Goal: Task Accomplishment & Management: Manage account settings

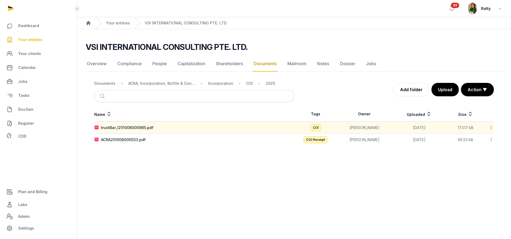
click at [37, 41] on span "Your entities" at bounding box center [30, 39] width 24 height 6
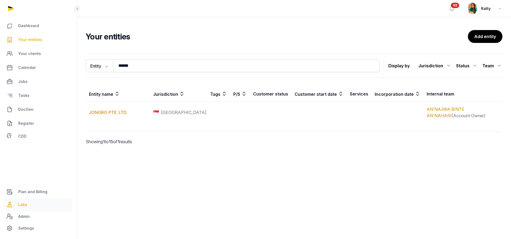
click at [26, 204] on span "Labs" at bounding box center [22, 204] width 9 height 6
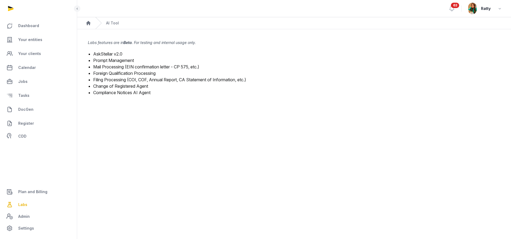
click at [128, 67] on link "Mail Processing (EIN confirmation letter - CP 575, etc.)" at bounding box center [146, 66] width 106 height 5
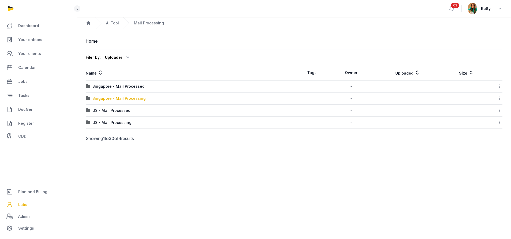
click at [116, 97] on div "Singapore - Mail Processing" at bounding box center [118, 98] width 53 height 5
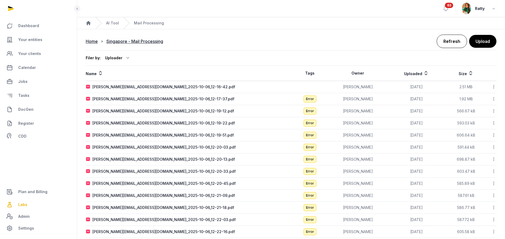
click at [452, 41] on link "Refresh" at bounding box center [451, 41] width 30 height 13
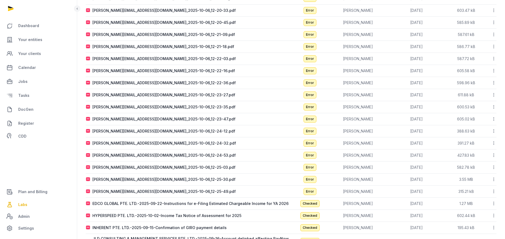
scroll to position [242, 0]
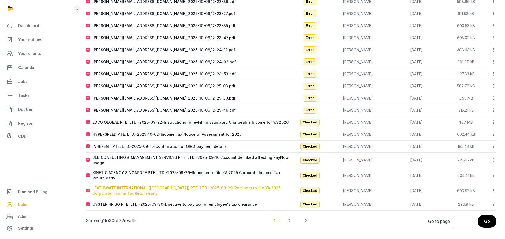
click at [119, 187] on div "LEATHWAITE INTERNATIONAL (SINGAPORE) PTE. LTD.-2025-09-29-Reminder to file YA 2…" at bounding box center [191, 190] width 198 height 11
type input "**********"
type textarea "**********"
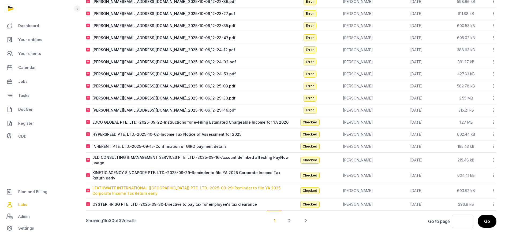
type input "**********"
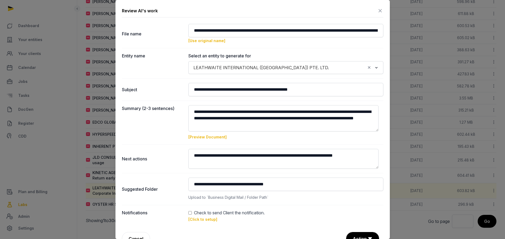
scroll to position [13, 0]
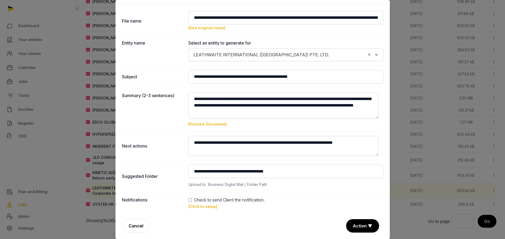
click at [188, 197] on div "Check to send Client the notification." at bounding box center [285, 199] width 195 height 6
click at [199, 206] on link "[Click to setup]" at bounding box center [202, 206] width 29 height 5
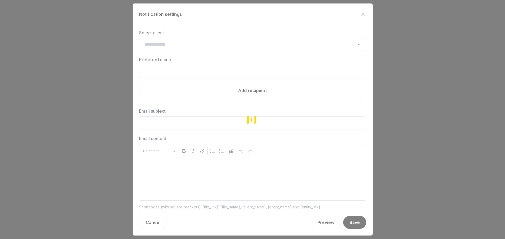
type input "**********"
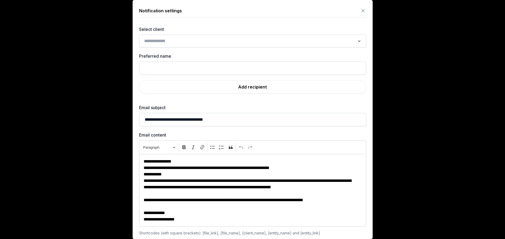
click at [176, 40] on input "Search for option" at bounding box center [248, 40] width 213 height 7
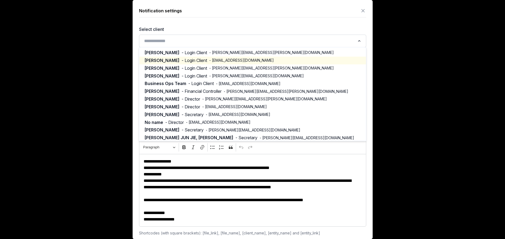
click at [222, 58] on span "- Anupama.rai@leathwaite.com" at bounding box center [241, 60] width 65 height 5
type input "**********"
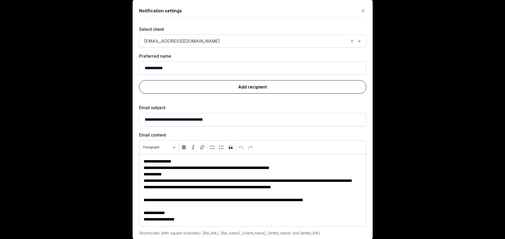
click at [247, 86] on link "Add recipient" at bounding box center [252, 86] width 227 height 13
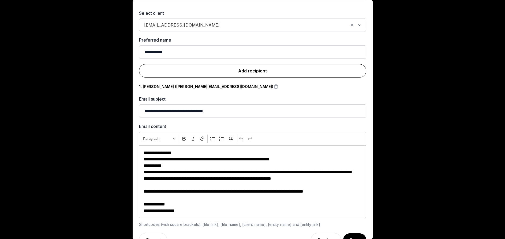
scroll to position [30, 0]
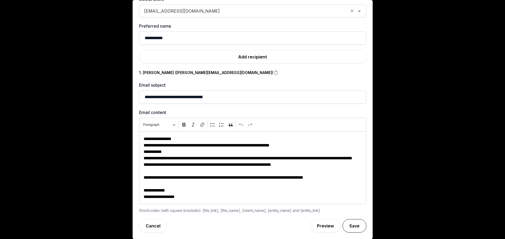
click at [346, 224] on button "Save" at bounding box center [354, 225] width 24 height 13
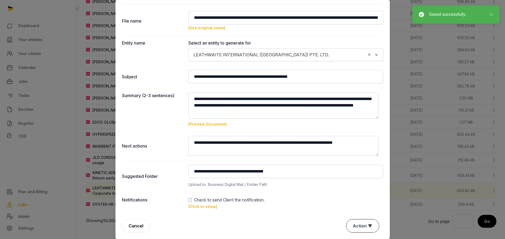
click at [353, 225] on button "Action ▼" at bounding box center [362, 225] width 32 height 13
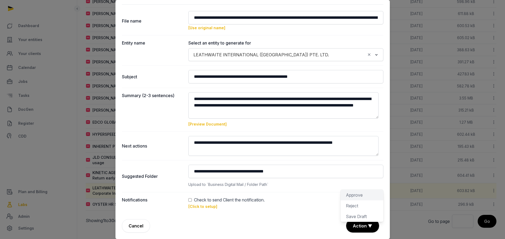
click at [360, 195] on div "Approve" at bounding box center [361, 194] width 43 height 11
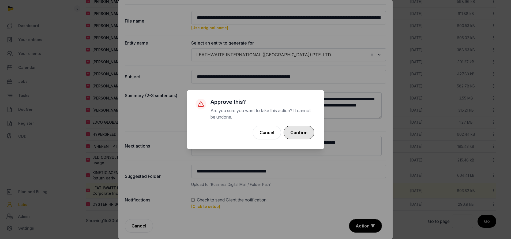
click at [300, 130] on button "Confirm" at bounding box center [299, 132] width 31 height 13
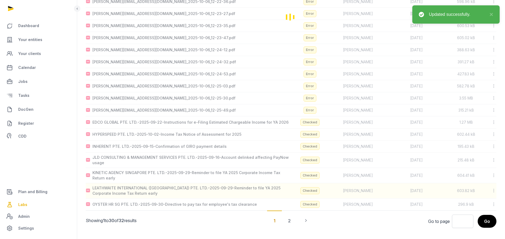
scroll to position [239, 0]
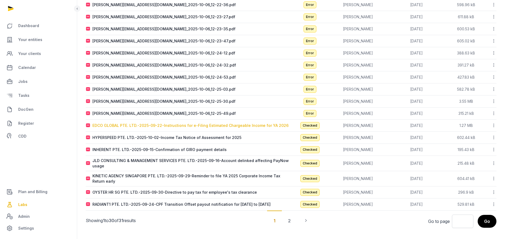
click at [172, 126] on div "EDCO GLOBAL PTE. LTD.-2025-09-22-Instructions for e-Filing Estimated Chargeable…" at bounding box center [190, 125] width 196 height 5
type input "**********"
type textarea "**********"
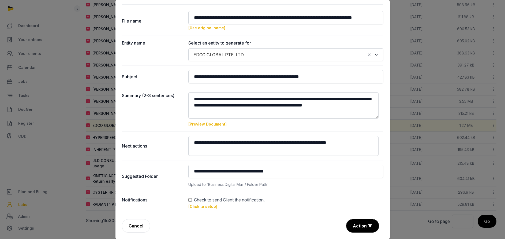
click at [201, 205] on link "[Click to setup]" at bounding box center [202, 206] width 29 height 5
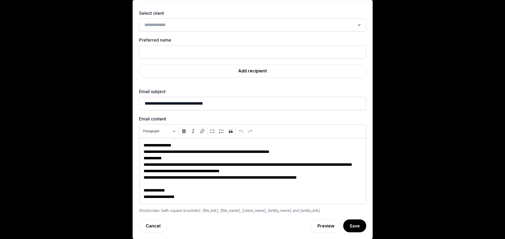
scroll to position [0, 0]
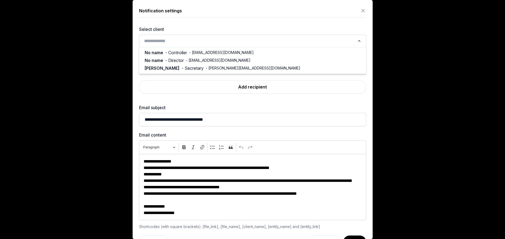
click at [210, 41] on input "Search for option" at bounding box center [248, 40] width 213 height 7
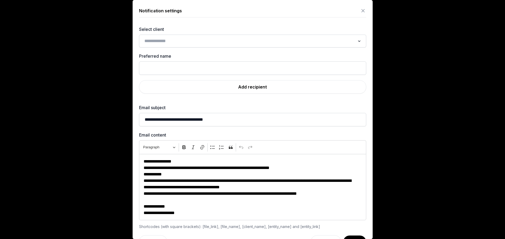
click at [218, 28] on label "Select client" at bounding box center [252, 29] width 227 height 6
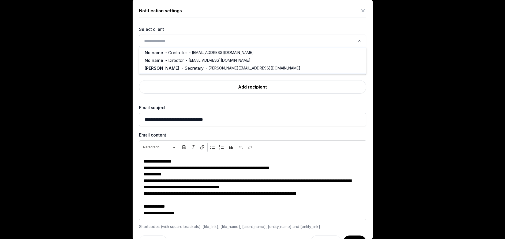
click at [204, 39] on input "Search for option" at bounding box center [248, 40] width 213 height 7
click at [202, 41] on input "Search for option" at bounding box center [248, 40] width 213 height 7
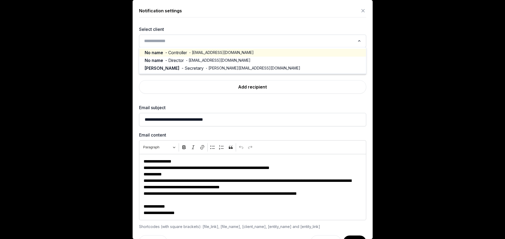
click at [199, 53] on span "- 8822gli@gmail.com" at bounding box center [221, 52] width 65 height 5
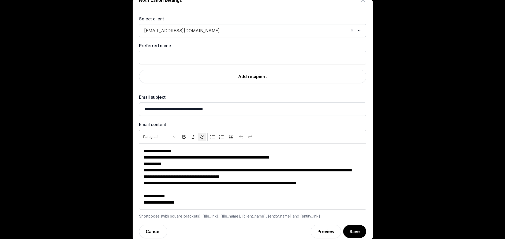
scroll to position [16, 0]
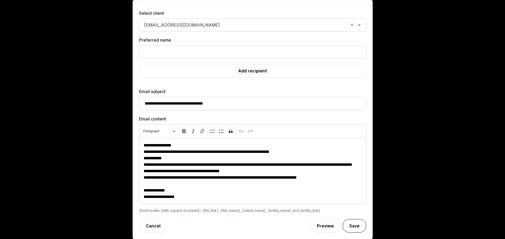
click at [343, 224] on button "Save" at bounding box center [354, 225] width 24 height 13
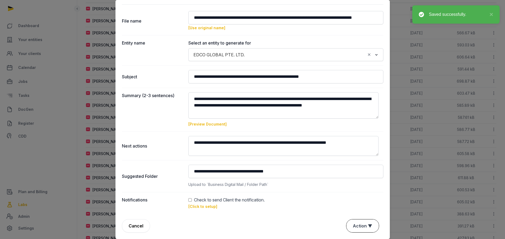
click at [356, 221] on button "Action ▼" at bounding box center [362, 225] width 32 height 13
click at [350, 193] on div "Approve" at bounding box center [361, 194] width 43 height 11
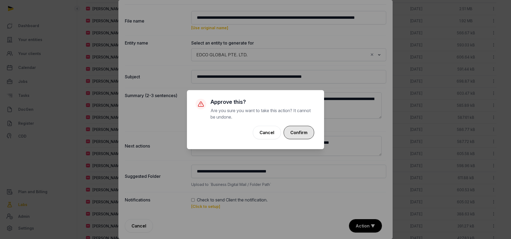
click at [301, 131] on button "Confirm" at bounding box center [299, 132] width 31 height 13
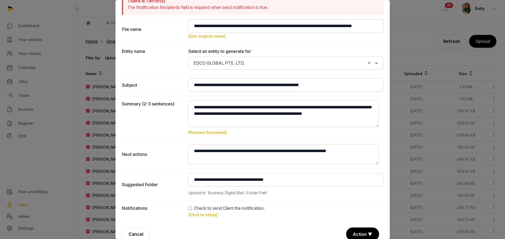
scroll to position [39, 0]
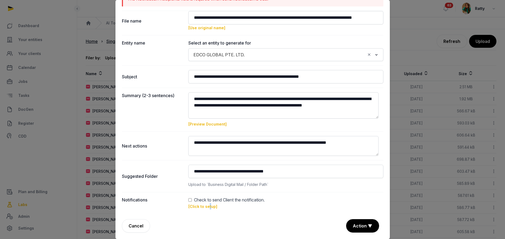
click at [208, 207] on link "[Click to setup]" at bounding box center [202, 206] width 29 height 5
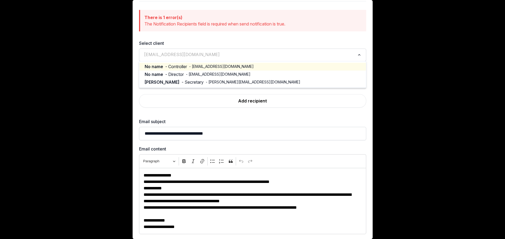
click at [186, 57] on input "Search for option" at bounding box center [248, 54] width 213 height 7
click at [224, 40] on label "Select client" at bounding box center [252, 43] width 227 height 6
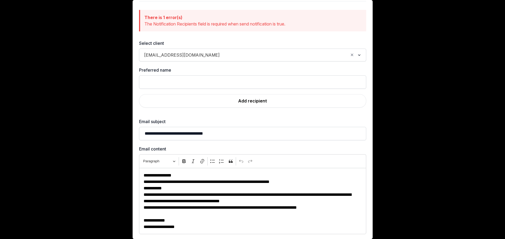
drag, startPoint x: 226, startPoint y: 41, endPoint x: 120, endPoint y: 53, distance: 106.6
click at [109, 54] on div at bounding box center [252, 119] width 505 height 239
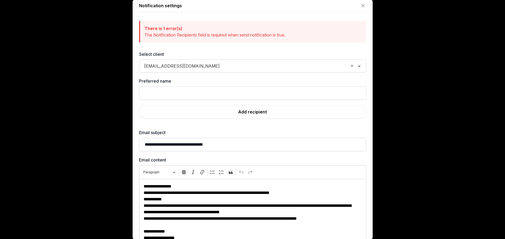
scroll to position [0, 0]
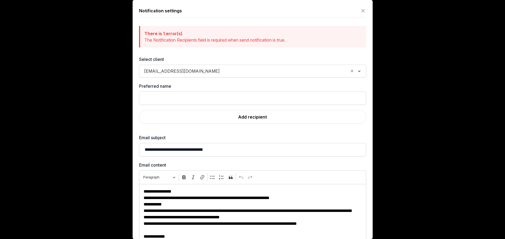
click at [360, 9] on icon at bounding box center [363, 10] width 6 height 9
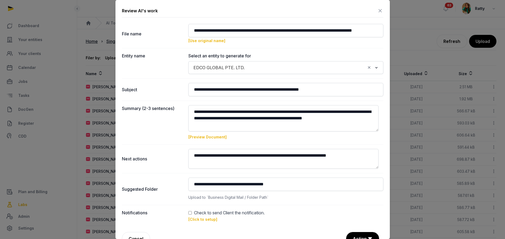
click at [377, 9] on icon at bounding box center [380, 10] width 6 height 9
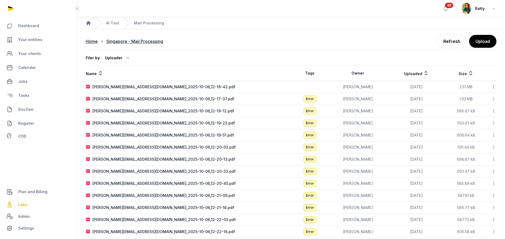
click at [494, 86] on icon at bounding box center [493, 87] width 5 height 6
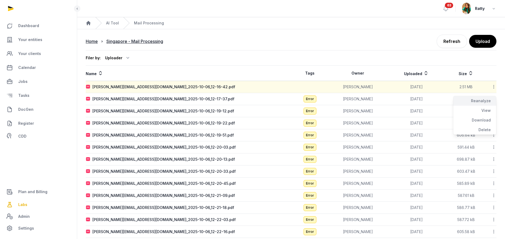
click at [487, 101] on div "Reanalyze" at bounding box center [474, 101] width 43 height 10
click at [493, 98] on icon at bounding box center [493, 99] width 5 height 6
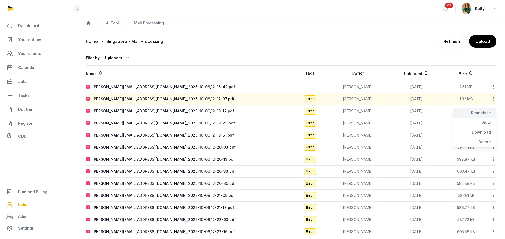
click at [484, 112] on div "Reanalyze" at bounding box center [474, 113] width 43 height 10
click at [494, 112] on icon at bounding box center [493, 111] width 5 height 6
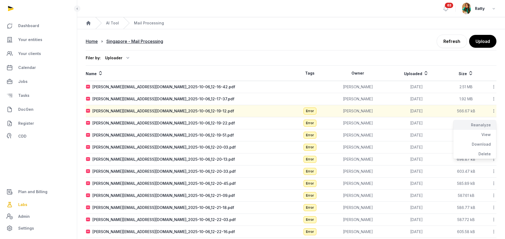
click at [484, 125] on div "Reanalyze" at bounding box center [474, 125] width 43 height 10
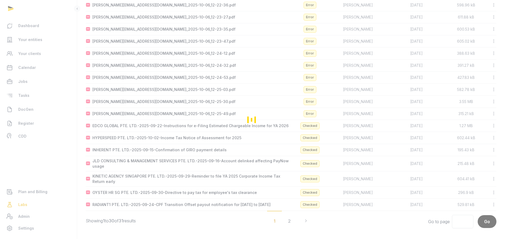
scroll to position [239, 0]
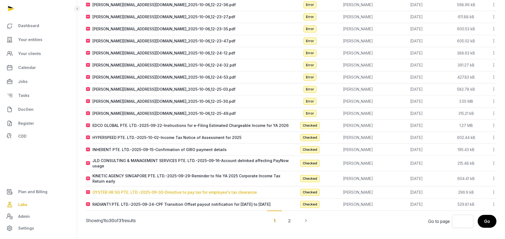
click at [162, 192] on div "OYSTER HR SG PTE. LTD.-2025-09-30-Directive to pay tax for employee's tax clear…" at bounding box center [174, 191] width 164 height 5
type input "**********"
type textarea "**********"
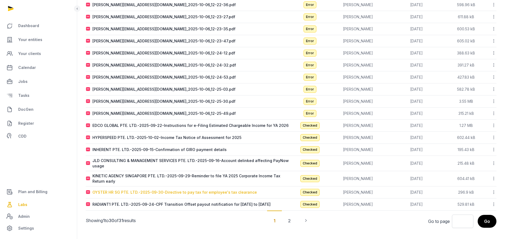
type input "**********"
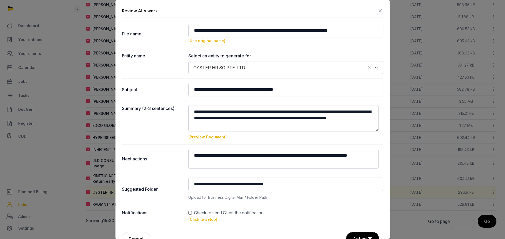
click at [198, 219] on link "[Click to setup]" at bounding box center [202, 219] width 29 height 5
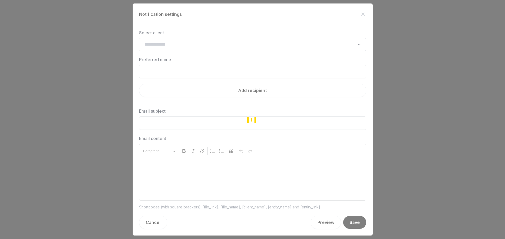
type input "**********"
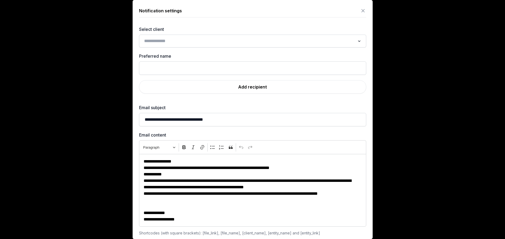
click at [160, 45] on div "Loading..." at bounding box center [253, 41] width 222 height 10
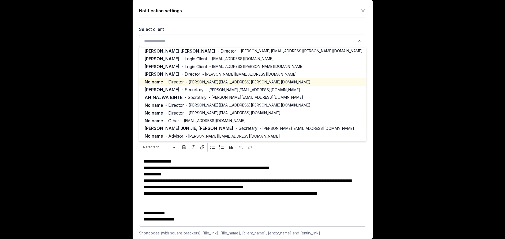
scroll to position [64, 0]
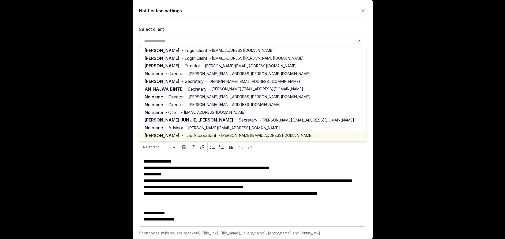
click at [218, 133] on span "- eric.sheh@histellar.com" at bounding box center [265, 135] width 95 height 5
type input "****"
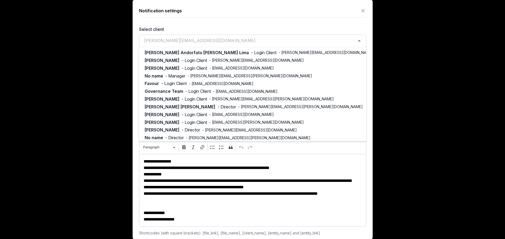
click at [177, 43] on span "eric.sheh@histellar.com" at bounding box center [200, 40] width 114 height 6
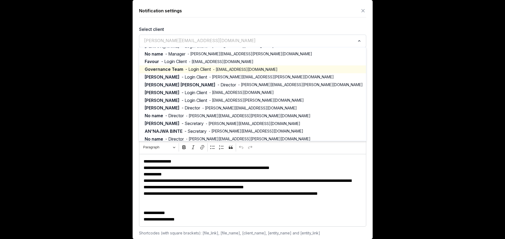
scroll to position [0, 0]
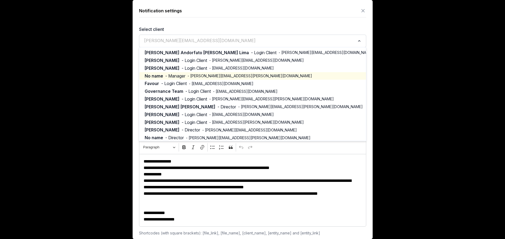
click at [205, 73] on span "- fung.lam@oysterhr.com" at bounding box center [249, 75] width 124 height 5
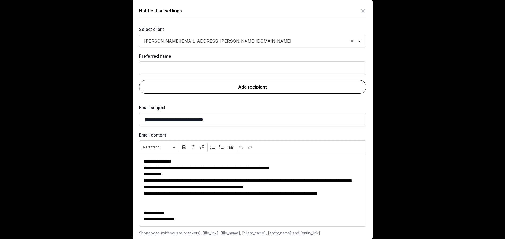
click at [249, 84] on link "Add recipient" at bounding box center [252, 86] width 227 height 13
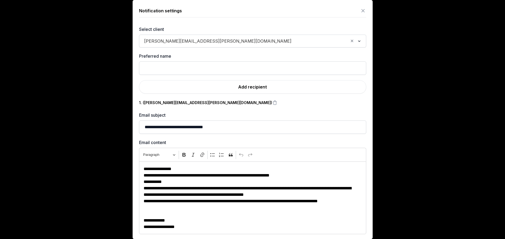
click at [294, 40] on input "Search for option" at bounding box center [321, 40] width 54 height 7
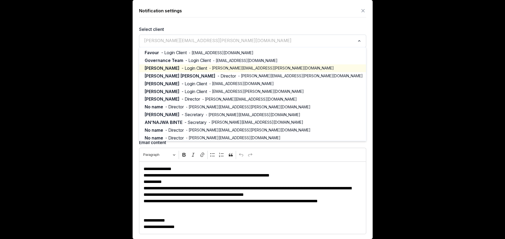
scroll to position [64, 0]
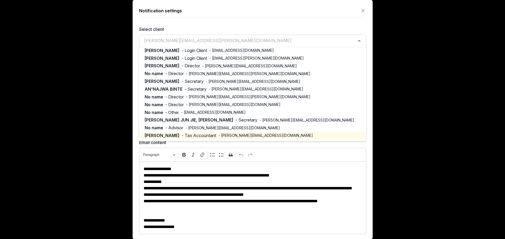
click at [218, 136] on span "- eric.sheh@histellar.com" at bounding box center [265, 135] width 95 height 5
type input "****"
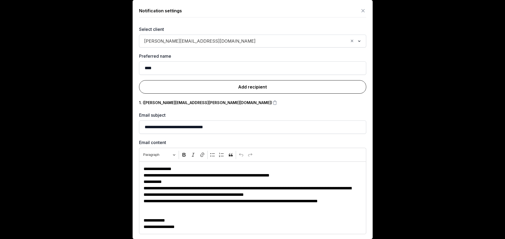
click at [253, 86] on link "Add recipient" at bounding box center [252, 86] width 227 height 13
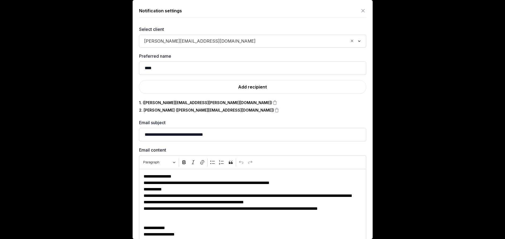
scroll to position [37, 0]
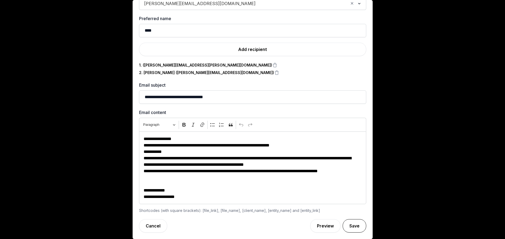
click at [346, 221] on button "Save" at bounding box center [354, 225] width 24 height 13
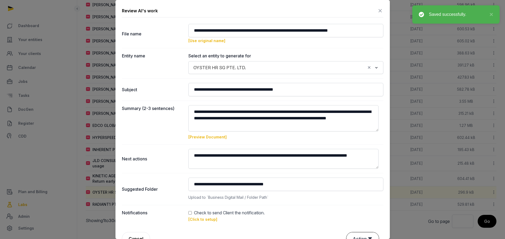
click at [355, 232] on button "Action ▼" at bounding box center [362, 238] width 32 height 13
click at [350, 204] on div "Approve" at bounding box center [361, 207] width 43 height 11
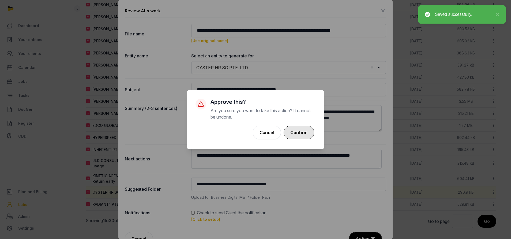
click at [304, 133] on button "Confirm" at bounding box center [299, 132] width 31 height 13
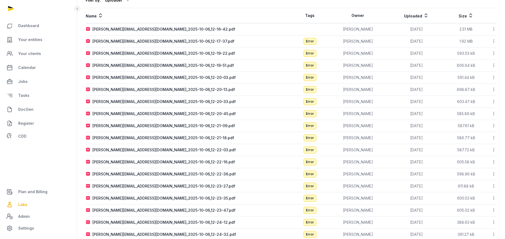
scroll to position [0, 0]
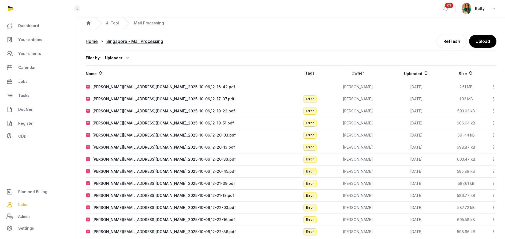
click at [494, 101] on icon at bounding box center [493, 99] width 5 height 6
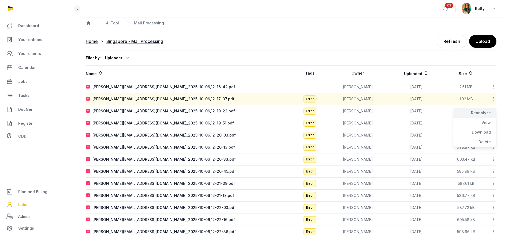
click at [482, 112] on div "Reanalyze" at bounding box center [474, 113] width 43 height 10
click at [493, 111] on icon at bounding box center [493, 111] width 5 height 6
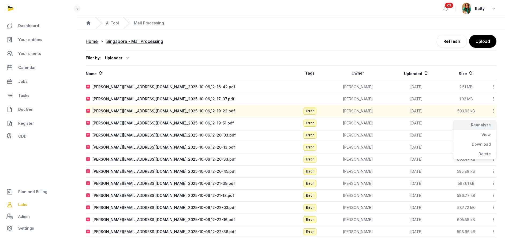
click at [483, 123] on div "Reanalyze" at bounding box center [474, 125] width 43 height 10
click at [493, 123] on icon at bounding box center [493, 123] width 5 height 6
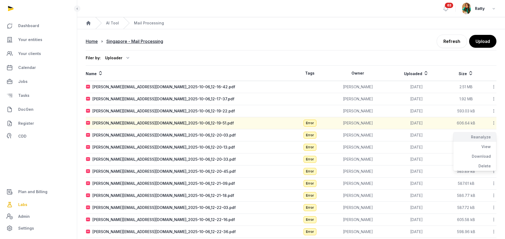
click at [478, 134] on div "Reanalyze" at bounding box center [474, 137] width 43 height 10
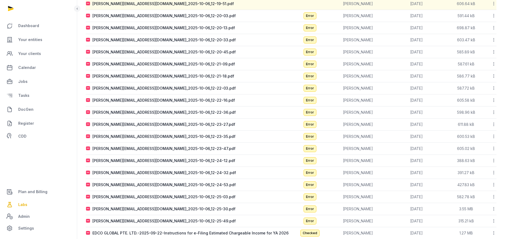
scroll to position [120, 0]
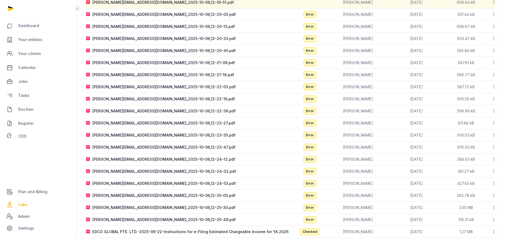
click at [493, 134] on icon at bounding box center [493, 135] width 5 height 6
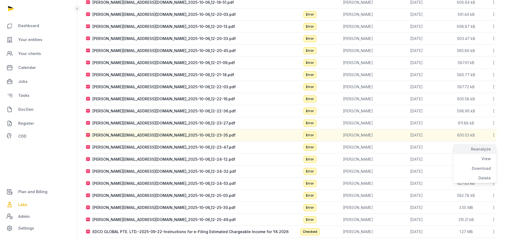
click at [489, 147] on div "Reanalyze" at bounding box center [474, 149] width 43 height 10
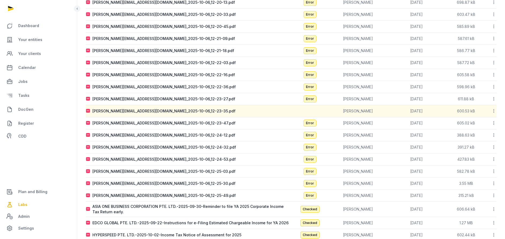
click at [494, 146] on icon at bounding box center [493, 147] width 5 height 6
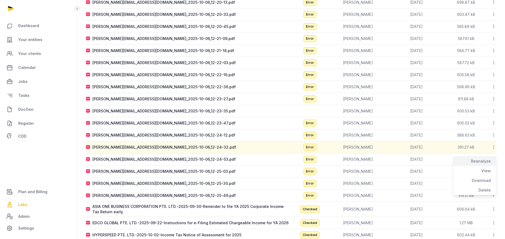
click at [489, 158] on div "Reanalyze" at bounding box center [474, 161] width 43 height 10
click at [493, 158] on icon at bounding box center [493, 159] width 5 height 6
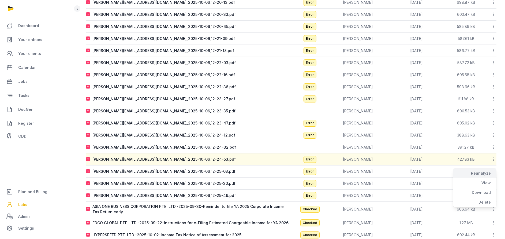
click at [488, 172] on div "Reanalyze" at bounding box center [474, 173] width 43 height 10
click at [494, 171] on icon at bounding box center [493, 171] width 5 height 6
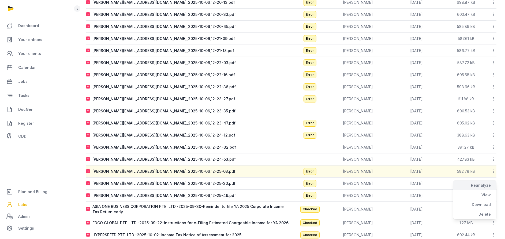
click at [478, 183] on div "Reanalyze" at bounding box center [474, 185] width 43 height 10
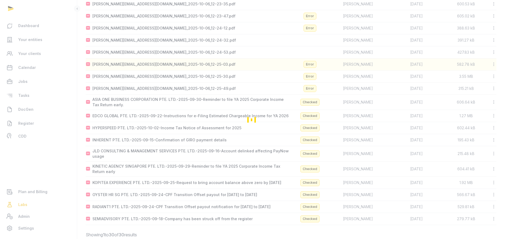
scroll to position [244, 0]
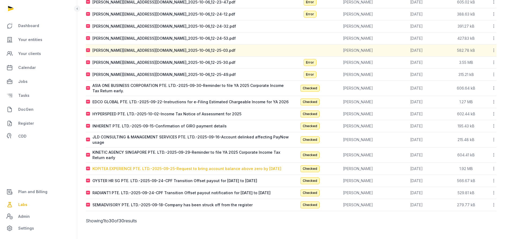
click at [218, 166] on div "KOPITEA EXPERIENCE PTE. LTD.-2025-09-25-Request to bring account balance above …" at bounding box center [186, 168] width 189 height 5
type input "**********"
type textarea "**********"
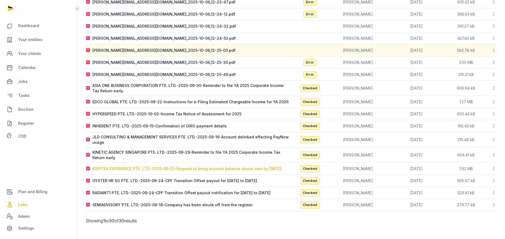
type input "**********"
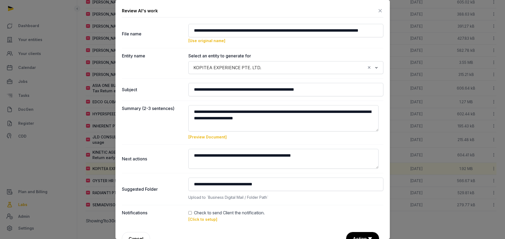
click at [199, 218] on link "[Click to setup]" at bounding box center [202, 219] width 29 height 5
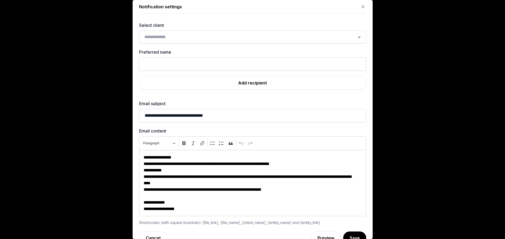
scroll to position [0, 0]
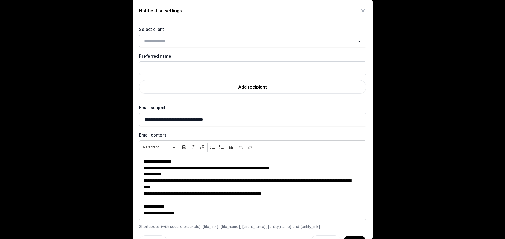
click at [184, 45] on div "Loading..." at bounding box center [253, 41] width 222 height 10
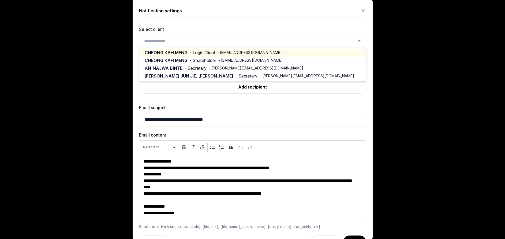
click at [195, 54] on span "- Login Client" at bounding box center [202, 53] width 25 height 6
type input "**********"
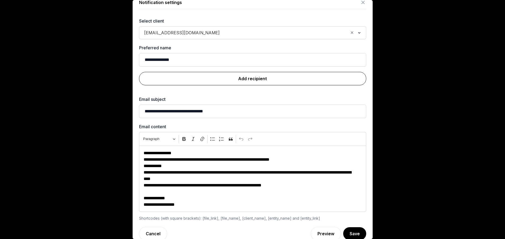
scroll to position [16, 0]
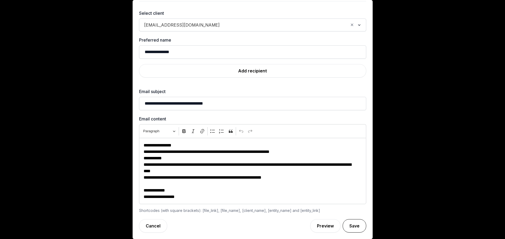
click at [347, 225] on button "Save" at bounding box center [354, 225] width 24 height 13
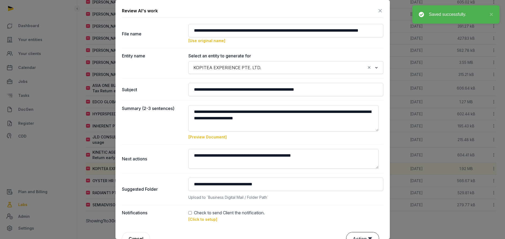
click at [354, 237] on button "Action ▼" at bounding box center [362, 238] width 32 height 13
click at [358, 207] on div "Approve" at bounding box center [361, 207] width 43 height 11
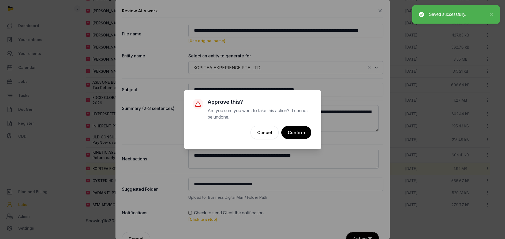
scroll to position [241, 0]
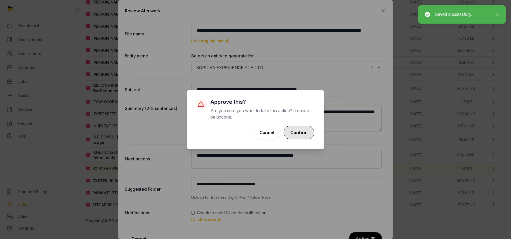
click at [296, 133] on button "Confirm" at bounding box center [299, 132] width 31 height 13
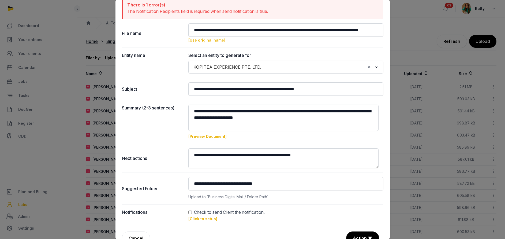
scroll to position [39, 0]
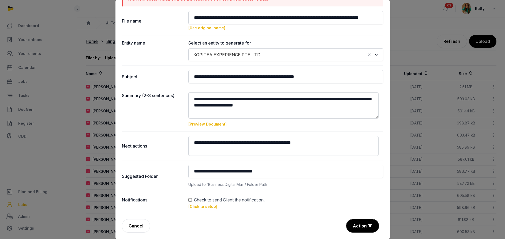
click at [199, 207] on link "[Click to setup]" at bounding box center [202, 206] width 29 height 5
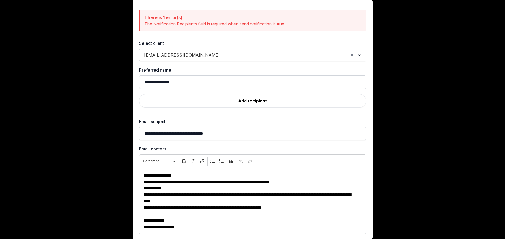
click at [222, 58] on input "Search for option" at bounding box center [285, 54] width 126 height 7
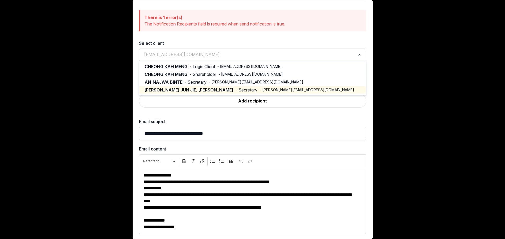
click at [251, 108] on div "Add recipient" at bounding box center [252, 103] width 227 height 19
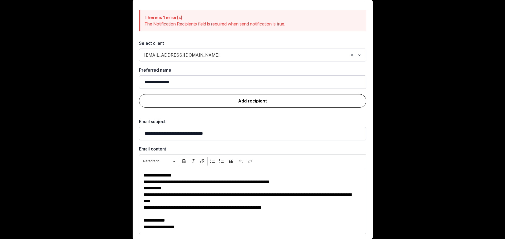
click at [245, 98] on link "Add recipient" at bounding box center [252, 100] width 227 height 13
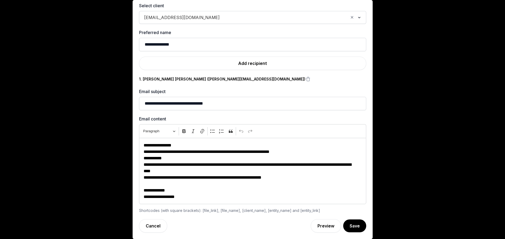
scroll to position [120, 0]
click at [343, 222] on button "Save" at bounding box center [354, 225] width 24 height 13
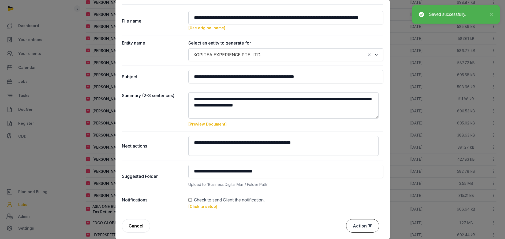
click at [355, 225] on button "Action ▼" at bounding box center [362, 225] width 32 height 13
click at [353, 195] on div "Approve" at bounding box center [361, 194] width 43 height 11
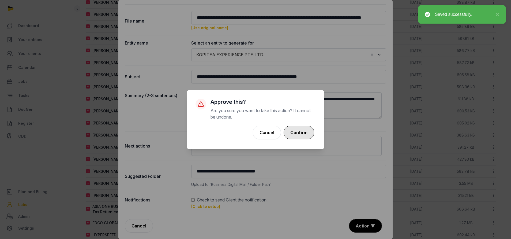
click at [308, 134] on button "Confirm" at bounding box center [299, 132] width 31 height 13
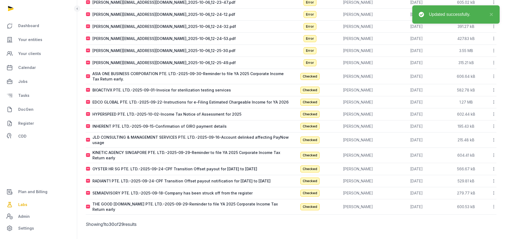
scroll to position [229, 0]
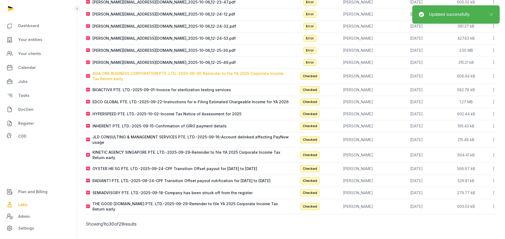
click at [170, 72] on div "ASIA ONE BUSINESS CORPORATION PTE. LTD.-2025-09-30-Reminder to file YA 2025 Cor…" at bounding box center [191, 76] width 198 height 11
type input "**********"
type textarea "**********"
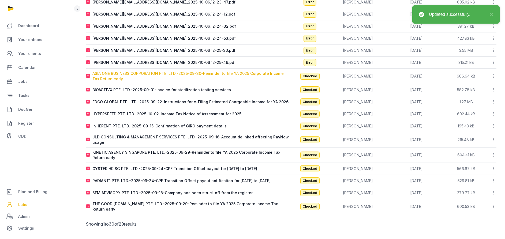
type input "**********"
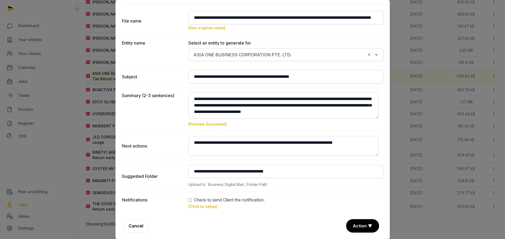
click at [196, 205] on link "[Click to setup]" at bounding box center [202, 206] width 29 height 5
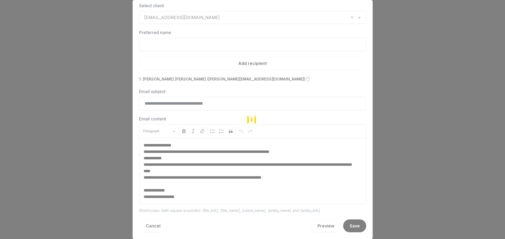
scroll to position [22, 0]
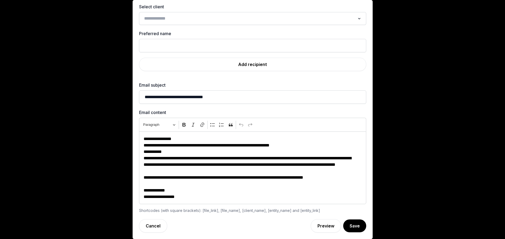
click at [199, 17] on input "Search for option" at bounding box center [248, 18] width 213 height 7
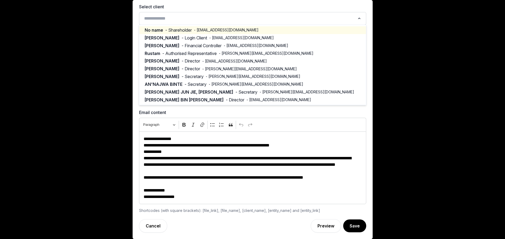
click at [194, 32] on span "- oz@oceaanixx.com" at bounding box center [226, 29] width 65 height 5
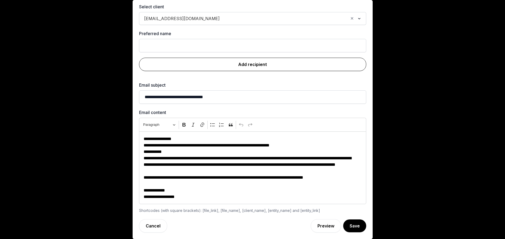
click at [269, 66] on link "Add recipient" at bounding box center [252, 64] width 227 height 13
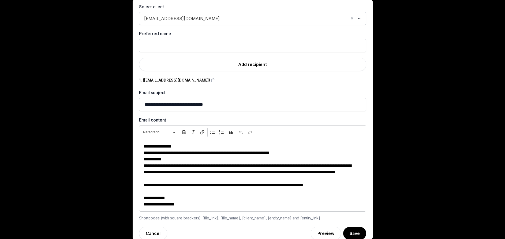
click at [222, 18] on input "Search for option" at bounding box center [285, 18] width 126 height 7
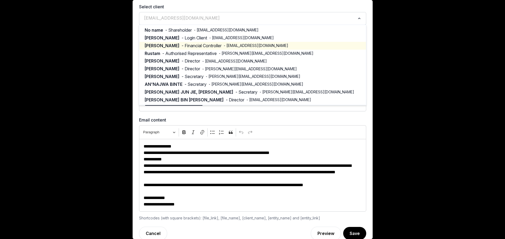
click at [187, 49] on li "Irina Shumova - Financial Controller - ishumova@oceaanixx.com" at bounding box center [252, 46] width 226 height 8
type input "**********"
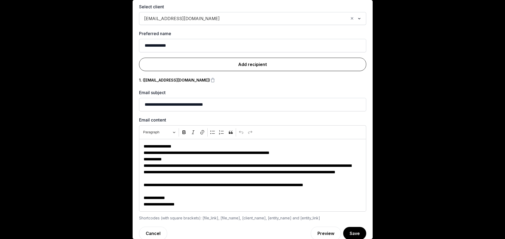
click at [232, 61] on link "Add recipient" at bounding box center [252, 64] width 227 height 13
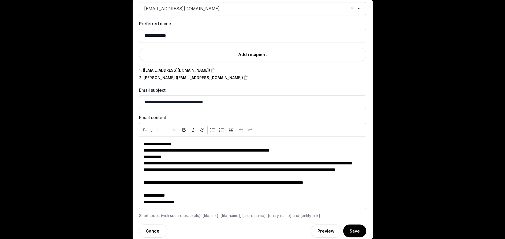
scroll to position [37, 0]
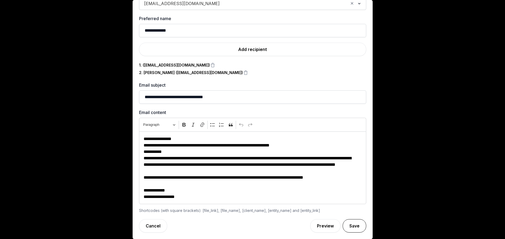
click at [343, 221] on button "Save" at bounding box center [354, 225] width 24 height 13
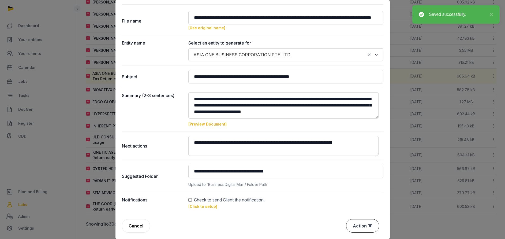
click at [352, 225] on button "Action ▼" at bounding box center [362, 225] width 32 height 13
click at [344, 192] on div "Approve" at bounding box center [361, 194] width 43 height 11
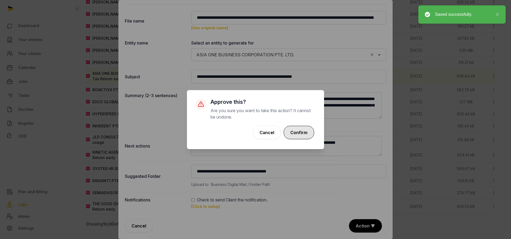
click at [305, 135] on button "Confirm" at bounding box center [299, 132] width 31 height 13
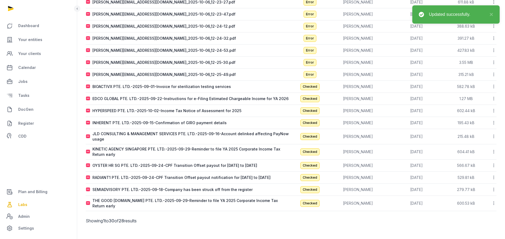
scroll to position [214, 0]
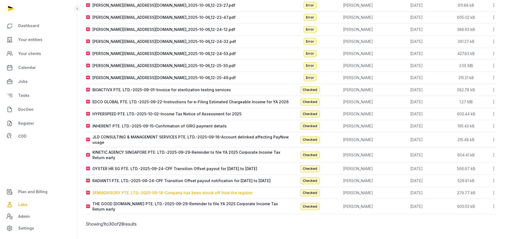
click at [171, 191] on div "SEMIADVISORY PTE. LTD.-2025-09-18-Company has been struck off from the register" at bounding box center [172, 192] width 160 height 5
type input "**********"
type textarea "**********"
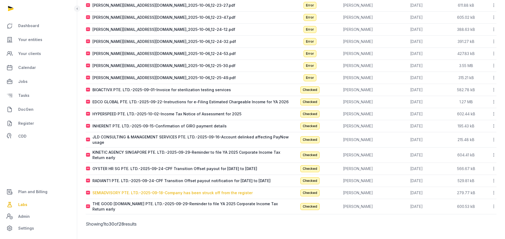
type input "**********"
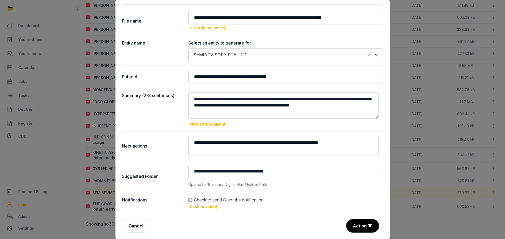
click at [199, 208] on link "[Click to setup]" at bounding box center [202, 206] width 29 height 5
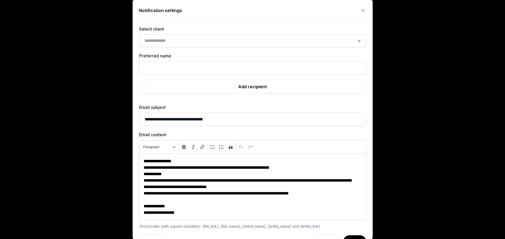
scroll to position [0, 0]
click at [164, 43] on input "Search for option" at bounding box center [248, 40] width 213 height 7
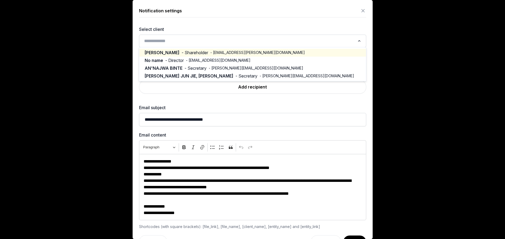
click at [182, 52] on span "- Shareholder" at bounding box center [195, 53] width 27 height 6
type input "*****"
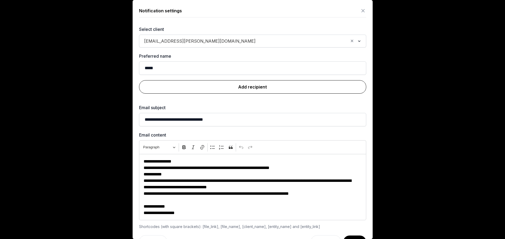
click at [237, 84] on link "Add recipient" at bounding box center [252, 86] width 227 height 13
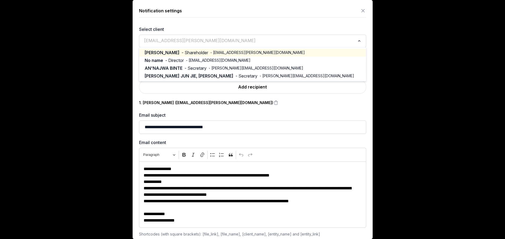
click at [202, 40] on input "Search for option" at bounding box center [248, 40] width 213 height 7
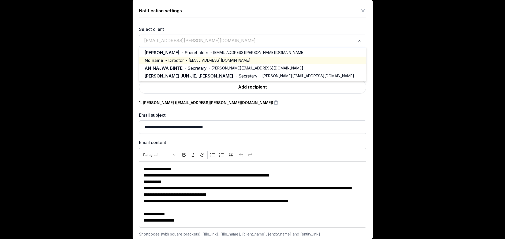
click at [189, 61] on span "- anuragavula71@gmail.com" at bounding box center [218, 60] width 65 height 5
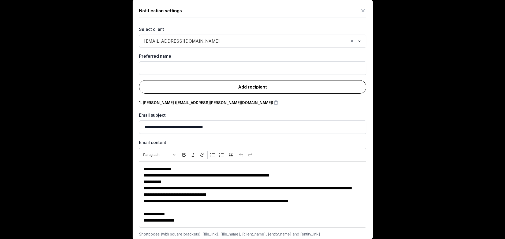
click at [243, 87] on link "Add recipient" at bounding box center [252, 86] width 227 height 13
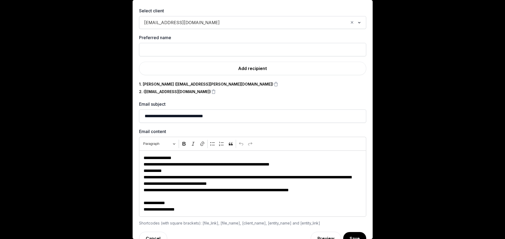
scroll to position [31, 0]
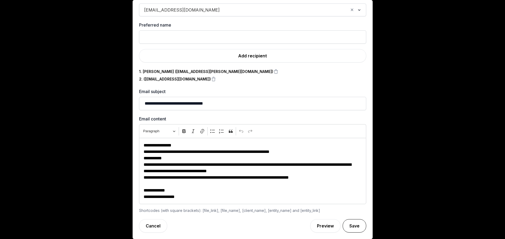
click at [343, 228] on button "Save" at bounding box center [354, 225] width 24 height 13
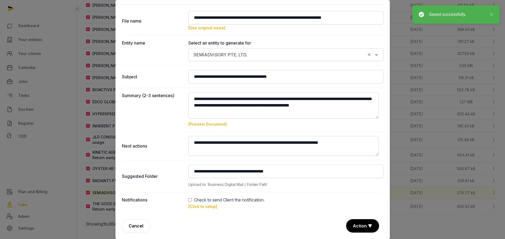
click at [202, 125] on link "[Preview Document]" at bounding box center [207, 124] width 38 height 5
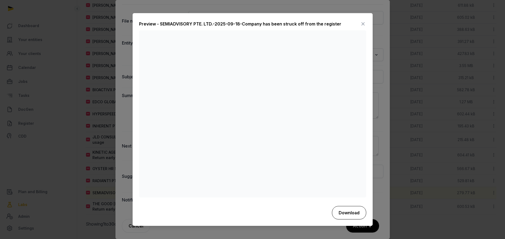
click at [338, 213] on button "Download" at bounding box center [349, 212] width 34 height 13
click at [356, 24] on div "Preview - SEMIADVISORY PTE. LTD.-2025-09-18-Company has been struck off from th…" at bounding box center [252, 25] width 227 height 11
click at [360, 23] on icon at bounding box center [363, 24] width 6 height 9
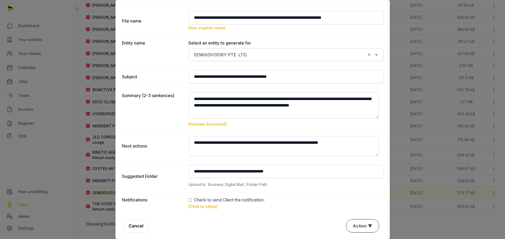
click at [357, 228] on button "Action ▼" at bounding box center [362, 225] width 32 height 13
click at [359, 195] on div "Approve" at bounding box center [361, 194] width 43 height 11
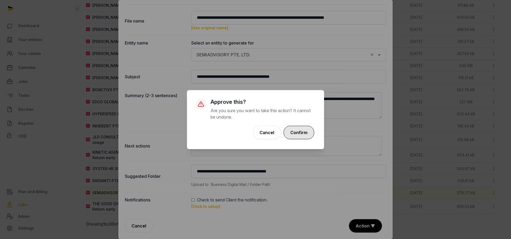
click at [303, 135] on button "Confirm" at bounding box center [299, 132] width 31 height 13
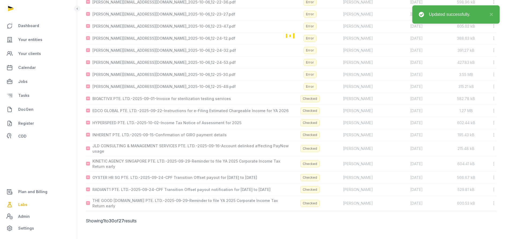
scroll to position [202, 0]
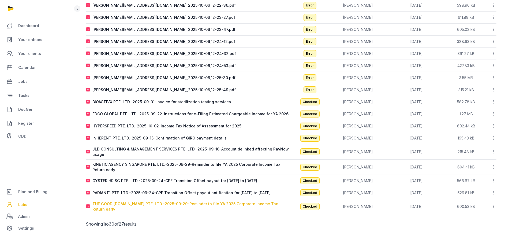
click at [161, 206] on div "THE GOOD GAP.ORG PTE. LTD.-2025-09-29-Reminder to file YA 2025 Corporate Income…" at bounding box center [191, 206] width 198 height 11
type input "**********"
type textarea "**********"
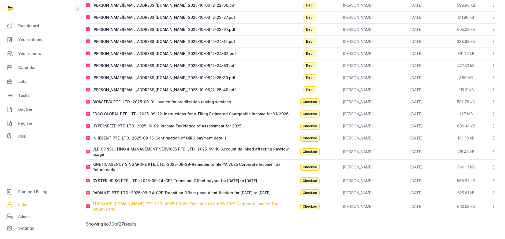
type input "**********"
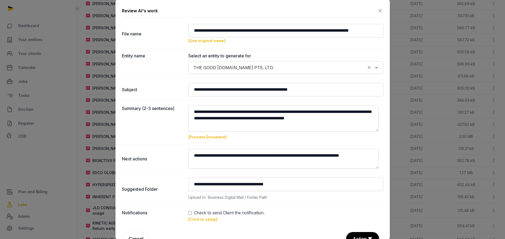
scroll to position [122, 0]
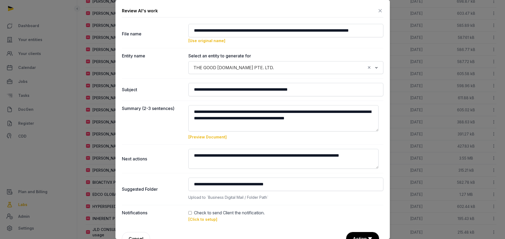
click at [377, 11] on icon at bounding box center [380, 10] width 6 height 9
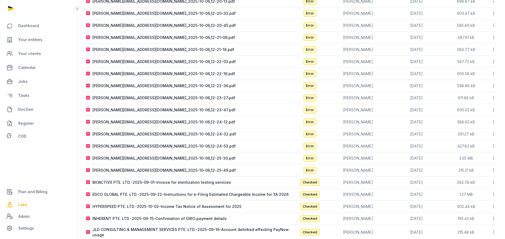
scroll to position [162, 0]
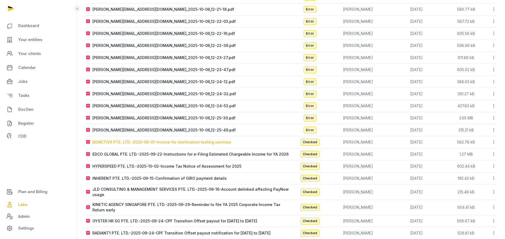
click at [199, 140] on div "BIOACTIVX PTE. LTD.-2025-09-01-Invoice for sterilization testing services" at bounding box center [161, 141] width 138 height 5
type input "**********"
type textarea "**********"
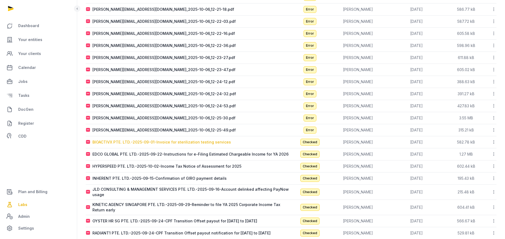
type input "**********"
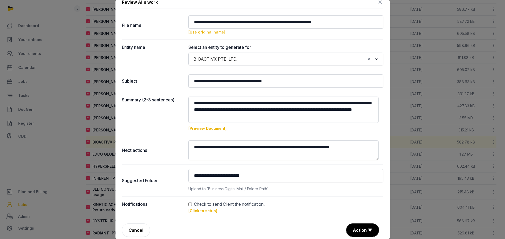
scroll to position [13, 0]
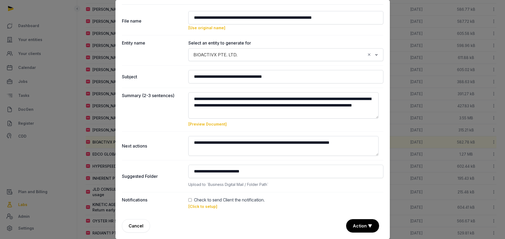
click at [189, 202] on div "Check to send Client the notification." at bounding box center [285, 199] width 195 height 6
click at [202, 209] on dd "Check to send Client the notification. [Click to setup]" at bounding box center [285, 202] width 195 height 13
click at [200, 205] on link "[Click to setup]" at bounding box center [202, 206] width 29 height 5
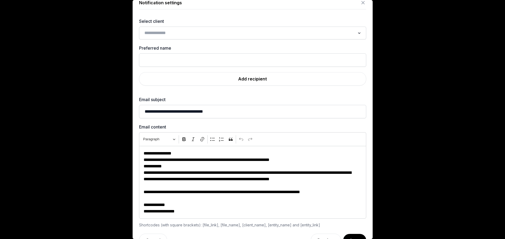
scroll to position [0, 0]
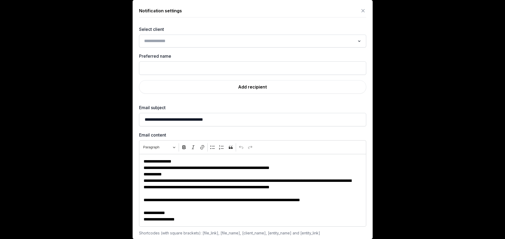
click at [205, 37] on input "Search for option" at bounding box center [248, 40] width 213 height 7
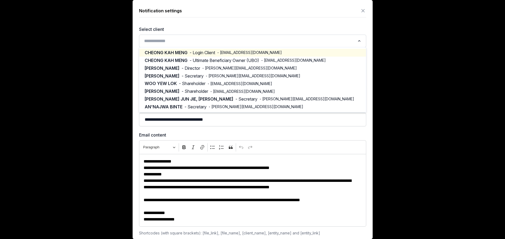
click at [205, 52] on span "- Login Client" at bounding box center [202, 53] width 25 height 6
type input "**********"
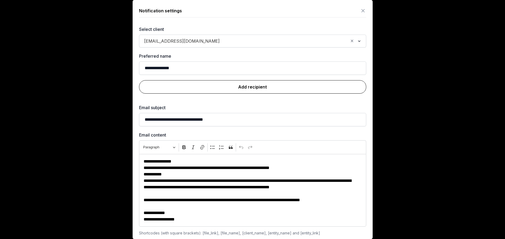
click at [233, 89] on link "Add recipient" at bounding box center [252, 86] width 227 height 13
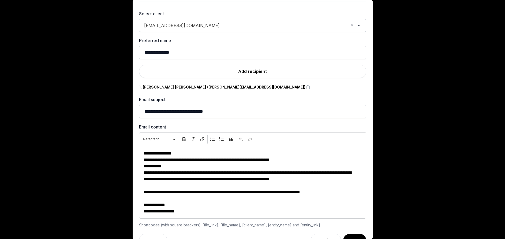
scroll to position [30, 0]
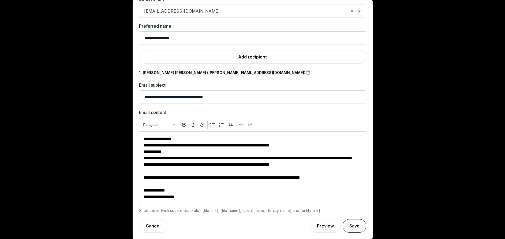
click at [351, 227] on button "Save" at bounding box center [354, 225] width 24 height 13
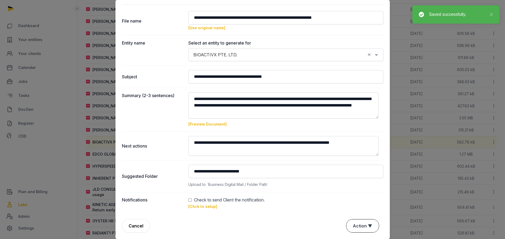
click at [354, 224] on button "Action ▼" at bounding box center [362, 225] width 32 height 13
click at [354, 195] on div "Approve" at bounding box center [361, 194] width 43 height 11
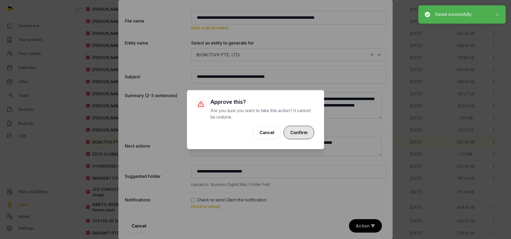
click at [297, 131] on button "Confirm" at bounding box center [299, 132] width 31 height 13
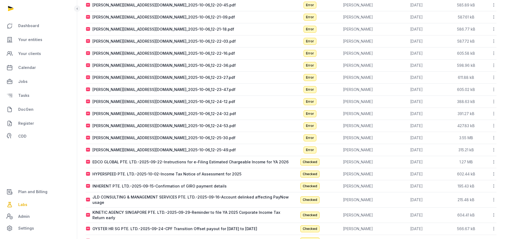
scroll to position [109, 0]
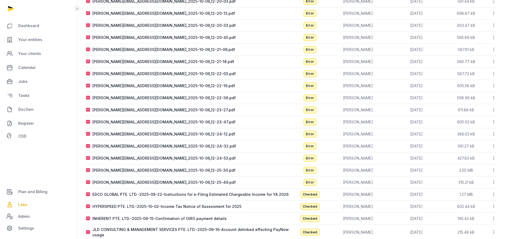
click at [492, 72] on icon at bounding box center [493, 74] width 5 height 6
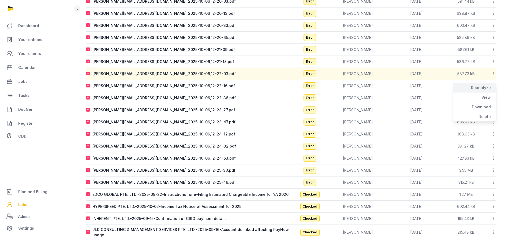
click at [493, 89] on div "Reanalyze" at bounding box center [474, 88] width 43 height 10
click at [493, 85] on icon at bounding box center [493, 86] width 5 height 6
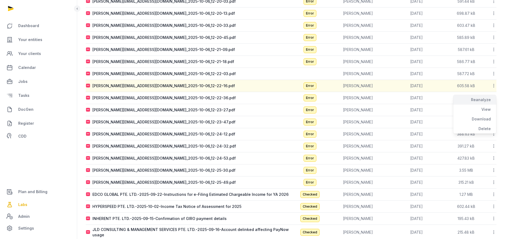
click at [482, 101] on div "Reanalyze" at bounding box center [474, 100] width 43 height 10
click at [493, 97] on icon at bounding box center [493, 98] width 5 height 6
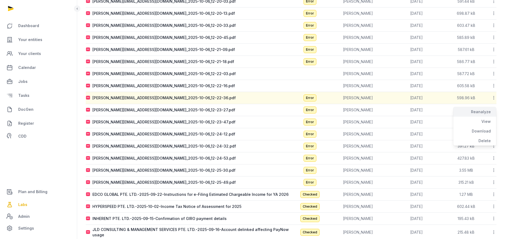
click at [481, 110] on div "Reanalyze" at bounding box center [474, 112] width 43 height 10
click at [493, 110] on icon at bounding box center [493, 110] width 5 height 6
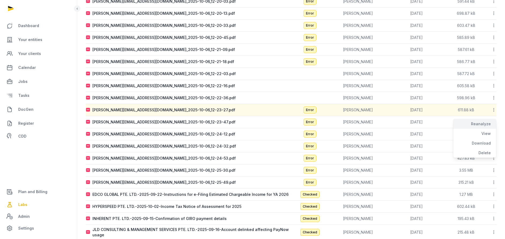
click at [485, 123] on div "Reanalyze" at bounding box center [474, 124] width 43 height 10
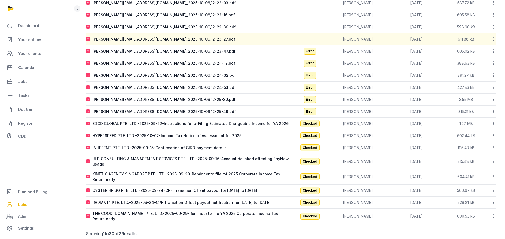
scroll to position [190, 0]
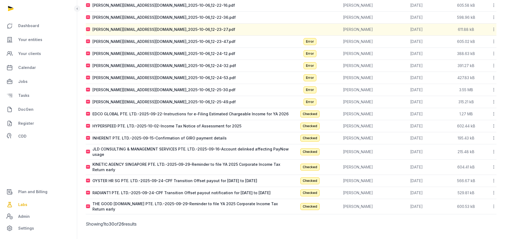
click at [493, 65] on icon at bounding box center [493, 66] width 5 height 6
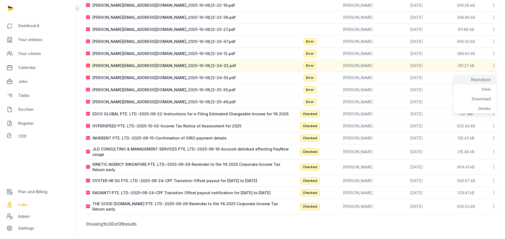
click at [485, 78] on div "Reanalyze" at bounding box center [474, 80] width 43 height 10
click at [493, 77] on icon at bounding box center [493, 78] width 5 height 6
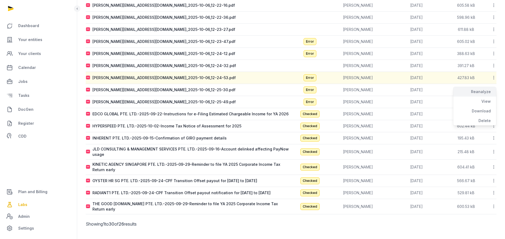
click at [487, 89] on div "Reanalyze" at bounding box center [474, 92] width 43 height 10
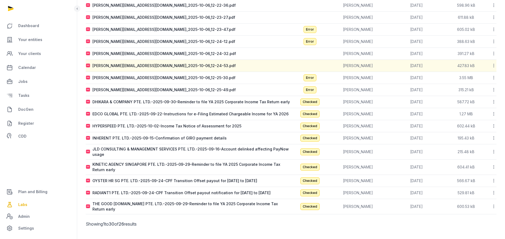
click at [493, 90] on icon at bounding box center [493, 90] width 5 height 6
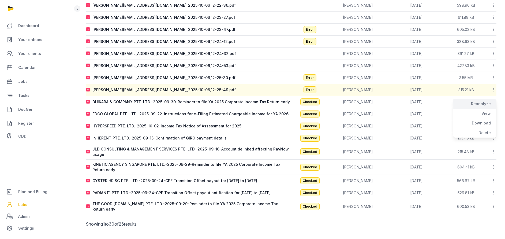
click at [485, 101] on div "Reanalyze" at bounding box center [474, 104] width 43 height 10
click at [492, 78] on icon at bounding box center [493, 78] width 5 height 6
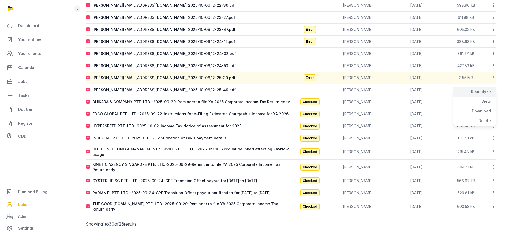
click at [488, 91] on div "Reanalyze" at bounding box center [474, 92] width 43 height 10
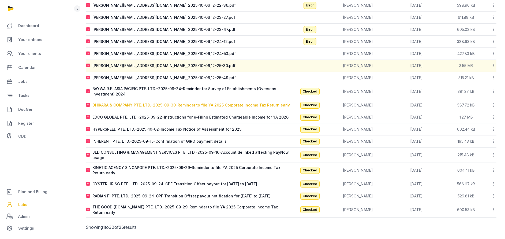
click at [179, 104] on div "DHIKARA & COMPANY PTE. LTD.-2025-09-30-Reminder to file YA 2025 Corporate Incom…" at bounding box center [190, 104] width 197 height 5
type input "**********"
type textarea "**********"
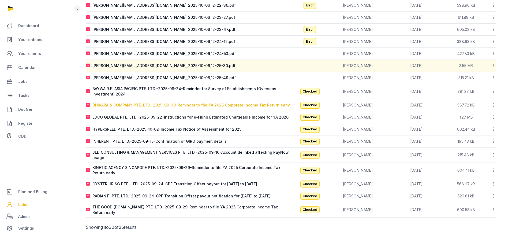
type input "**********"
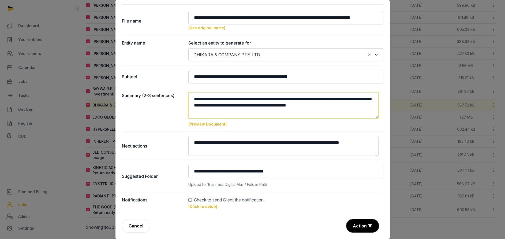
click at [221, 99] on textarea at bounding box center [283, 105] width 190 height 26
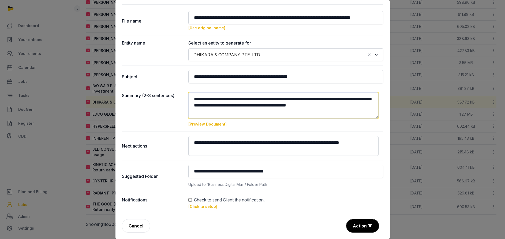
scroll to position [193, 0]
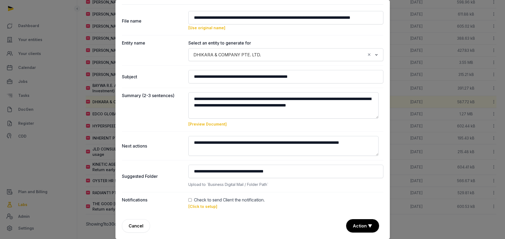
click at [203, 207] on link "[Click to setup]" at bounding box center [202, 206] width 29 height 5
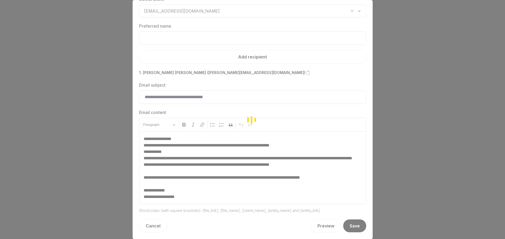
scroll to position [16, 0]
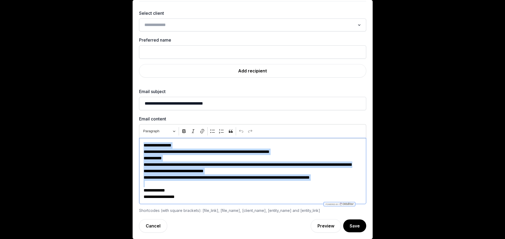
drag, startPoint x: 139, startPoint y: 145, endPoint x: 345, endPoint y: 180, distance: 209.2
click at [345, 180] on div "**********" at bounding box center [252, 171] width 227 height 66
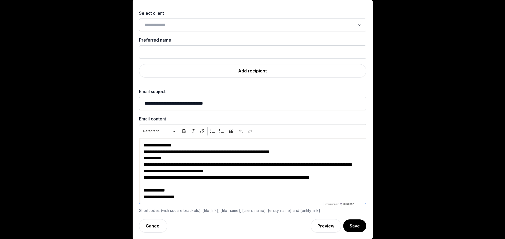
click at [333, 189] on p "**********" at bounding box center [249, 193] width 212 height 13
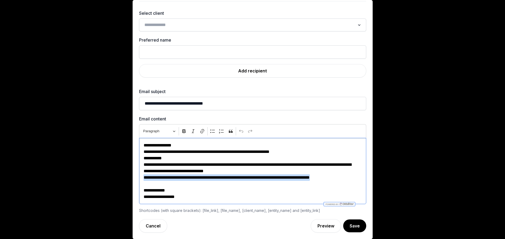
drag, startPoint x: 349, startPoint y: 179, endPoint x: 141, endPoint y: 178, distance: 208.6
click at [143, 178] on p "**********" at bounding box center [249, 177] width 212 height 6
copy p "**********"
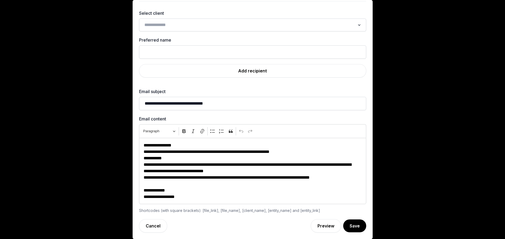
click at [412, 188] on div at bounding box center [252, 119] width 505 height 239
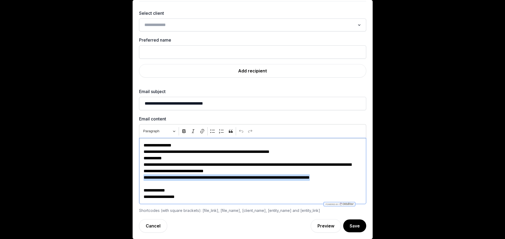
drag, startPoint x: 350, startPoint y: 178, endPoint x: 140, endPoint y: 178, distance: 209.9
click at [140, 178] on div "**********" at bounding box center [252, 171] width 227 height 66
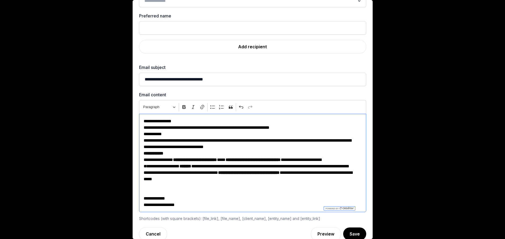
scroll to position [48, 0]
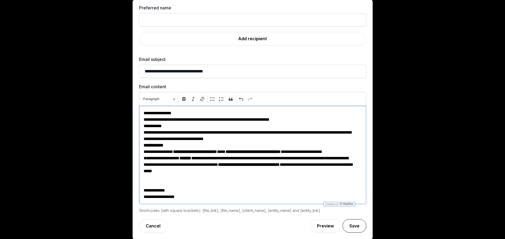
click at [348, 226] on button "Save" at bounding box center [354, 225] width 24 height 13
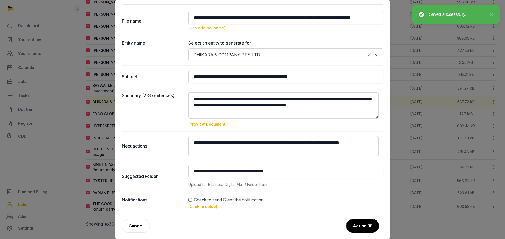
click at [204, 207] on link "[Click to setup]" at bounding box center [202, 206] width 29 height 5
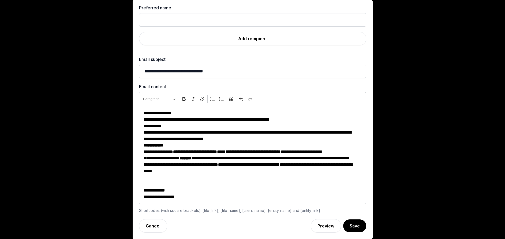
scroll to position [0, 0]
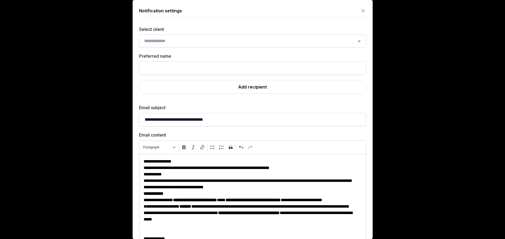
click at [199, 39] on input "Search for option" at bounding box center [248, 40] width 213 height 7
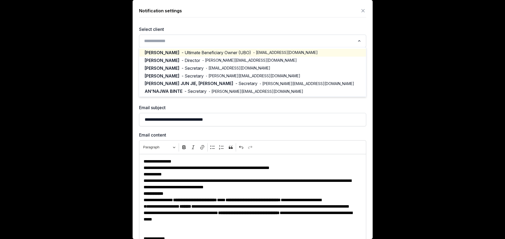
click at [221, 53] on span "- Ultimate Beneficiary Owner (UBO)" at bounding box center [216, 53] width 69 height 6
type input "**********"
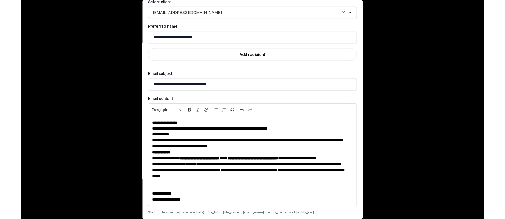
scroll to position [48, 0]
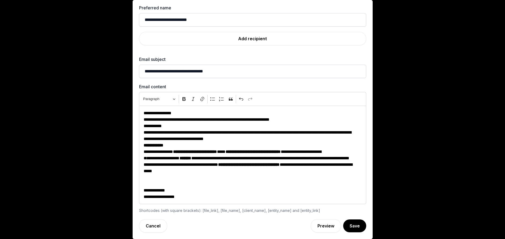
click at [143, 171] on p "**********" at bounding box center [249, 161] width 212 height 39
click at [140, 153] on div "**********" at bounding box center [252, 154] width 227 height 98
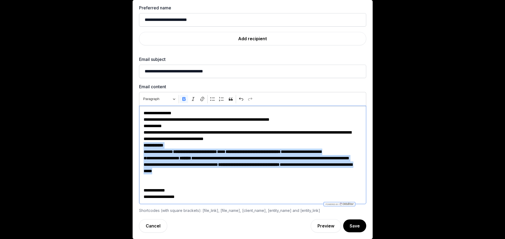
drag, startPoint x: 141, startPoint y: 146, endPoint x: 221, endPoint y: 174, distance: 84.2
click at [221, 174] on p "**********" at bounding box center [249, 161] width 212 height 39
copy p "**********"
click at [346, 225] on button "Save" at bounding box center [354, 225] width 24 height 13
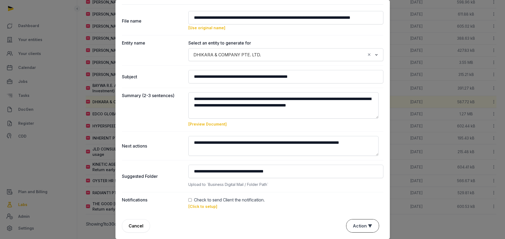
click at [353, 224] on button "Action ▼" at bounding box center [362, 225] width 32 height 13
click at [346, 194] on div "Approve" at bounding box center [361, 194] width 43 height 11
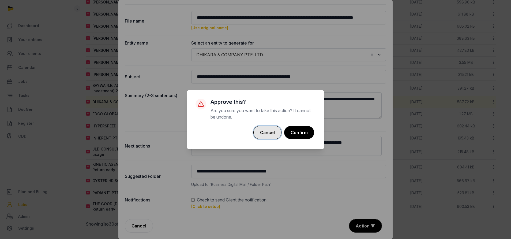
click at [265, 132] on button "Cancel" at bounding box center [267, 132] width 28 height 13
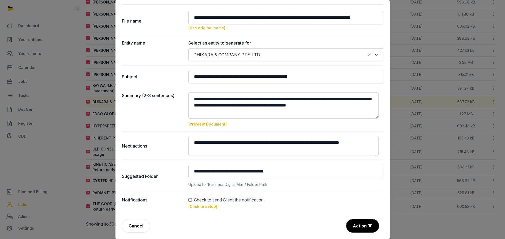
click at [200, 125] on link "[Preview Document]" at bounding box center [207, 124] width 38 height 5
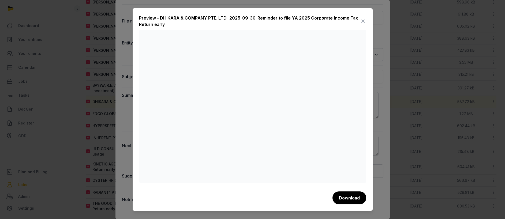
click at [360, 22] on icon at bounding box center [363, 21] width 6 height 9
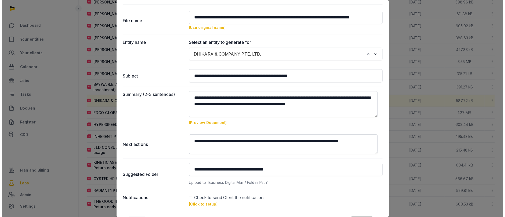
scroll to position [32, 0]
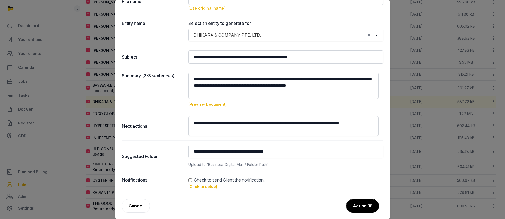
click at [204, 190] on div "Notifications Check to send Client the notification. [Click to setup]" at bounding box center [252, 183] width 261 height 22
click at [206, 188] on link "[Click to setup]" at bounding box center [202, 186] width 29 height 5
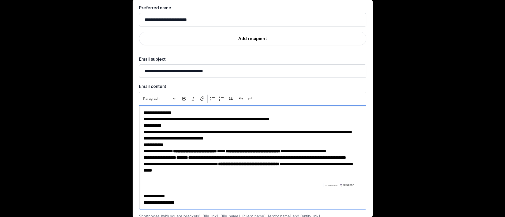
scroll to position [76, 0]
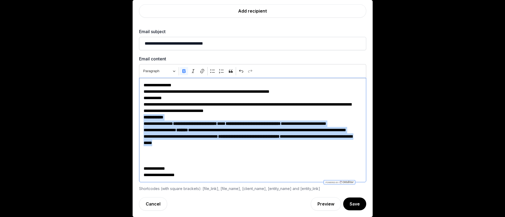
drag, startPoint x: 207, startPoint y: 158, endPoint x: 140, endPoint y: 120, distance: 77.0
click at [140, 120] on div "**********" at bounding box center [252, 130] width 227 height 105
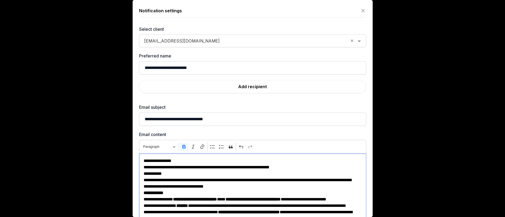
click at [330, 162] on p "**********" at bounding box center [249, 161] width 212 height 6
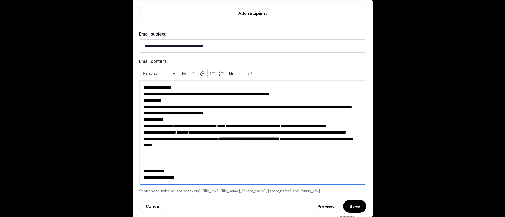
scroll to position [76, 0]
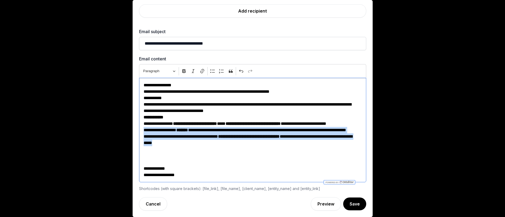
drag, startPoint x: 139, startPoint y: 137, endPoint x: 225, endPoint y: 155, distance: 87.9
click at [225, 155] on div "**********" at bounding box center [252, 130] width 227 height 105
click at [345, 203] on button "Save" at bounding box center [354, 204] width 24 height 13
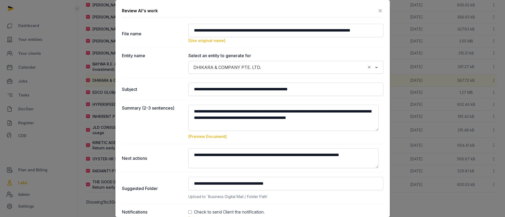
scroll to position [34, 0]
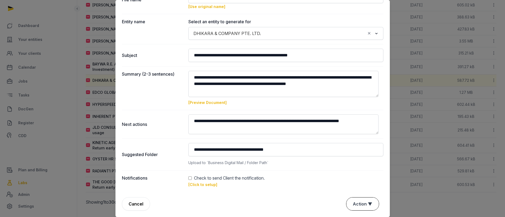
click at [355, 205] on button "Action ▼" at bounding box center [362, 204] width 32 height 13
click at [353, 171] on div "Approve" at bounding box center [361, 173] width 43 height 11
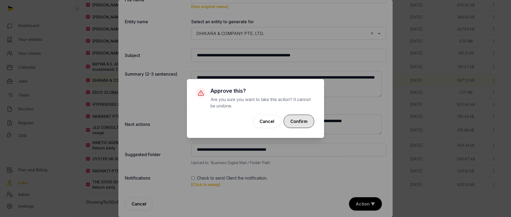
click at [299, 119] on button "Confirm" at bounding box center [299, 121] width 31 height 13
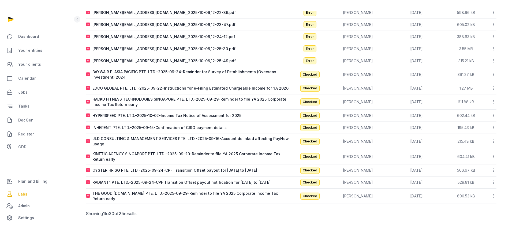
scroll to position [184, 0]
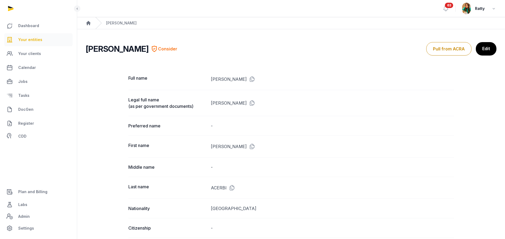
click at [29, 39] on span "Your entities" at bounding box center [30, 39] width 24 height 6
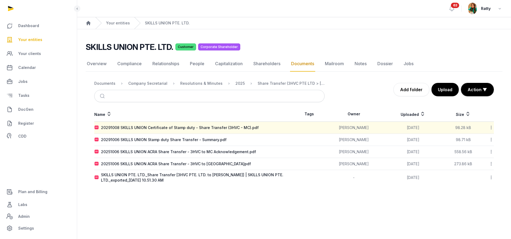
click at [32, 41] on span "Your entities" at bounding box center [30, 39] width 24 height 6
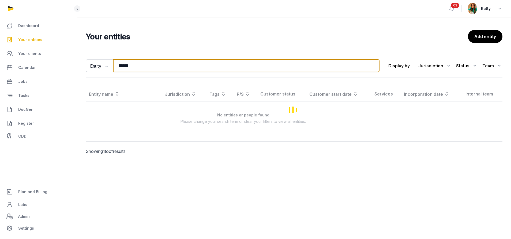
drag, startPoint x: 137, startPoint y: 64, endPoint x: 25, endPoint y: 43, distance: 114.4
click at [25, 43] on div "Dashboard Your entities Your clients Calendar Jobs Tasks DocGen Register CDD Pl…" at bounding box center [255, 119] width 511 height 239
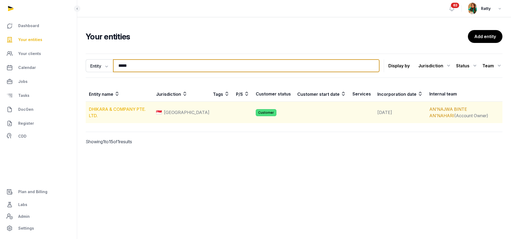
type input "*****"
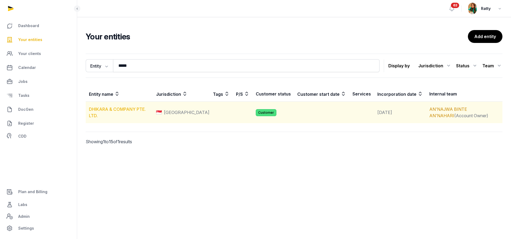
click at [116, 107] on link "DHIKARA & COMPANY PTE. LTD." at bounding box center [117, 112] width 57 height 12
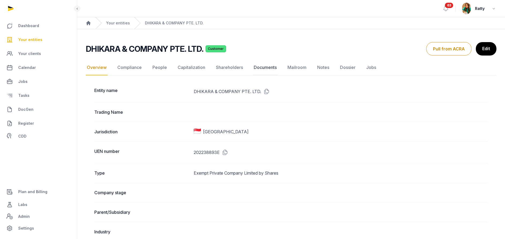
click at [269, 67] on link "Documents" at bounding box center [264, 68] width 25 height 16
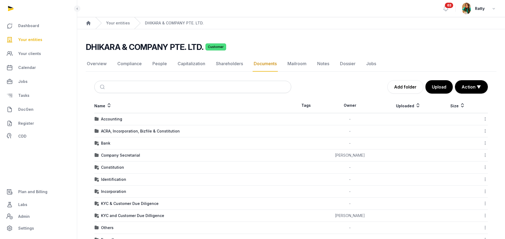
scroll to position [90, 0]
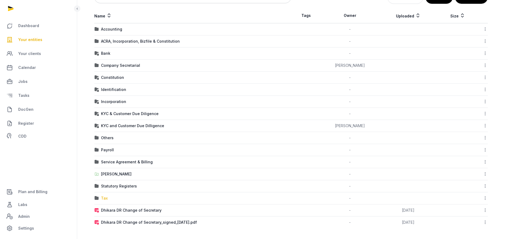
click at [106, 199] on div "Tax" at bounding box center [104, 197] width 7 height 5
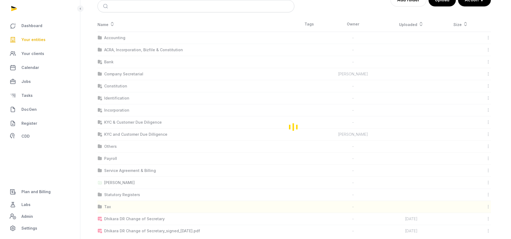
scroll to position [0, 0]
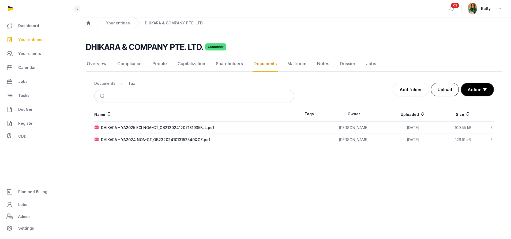
click at [446, 91] on button "Upload" at bounding box center [445, 89] width 28 height 13
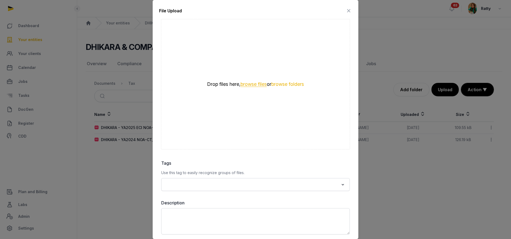
click at [248, 83] on button "browse files" at bounding box center [253, 84] width 26 height 5
click at [345, 9] on icon at bounding box center [348, 10] width 6 height 9
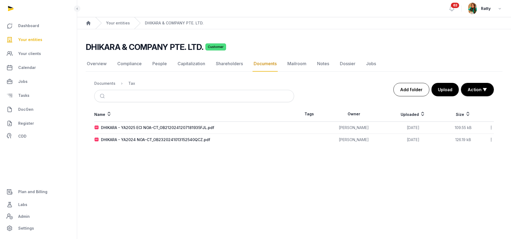
click at [411, 92] on link "Add folder" at bounding box center [411, 89] width 36 height 13
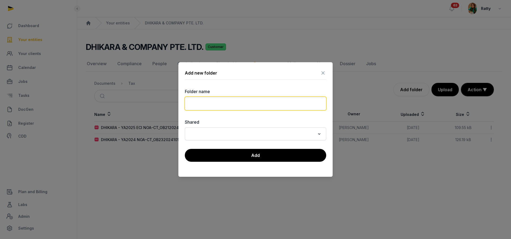
click at [229, 105] on input "text" at bounding box center [255, 103] width 141 height 13
click at [323, 71] on icon at bounding box center [323, 73] width 6 height 9
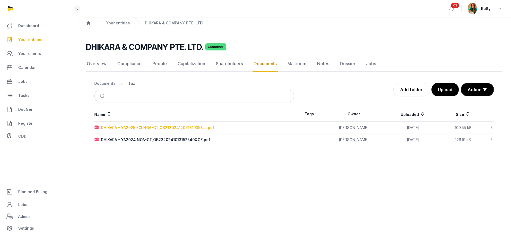
click at [187, 128] on div "DHIKARA - YA2025 ECI NOA-CT_OB2120241207181935FJL.pdf" at bounding box center [157, 127] width 113 height 5
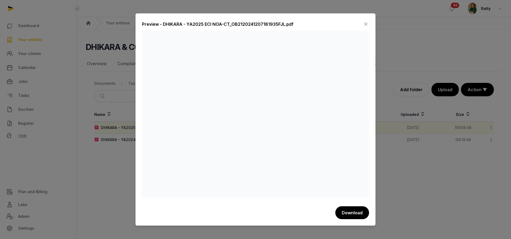
click at [365, 24] on icon at bounding box center [365, 24] width 6 height 9
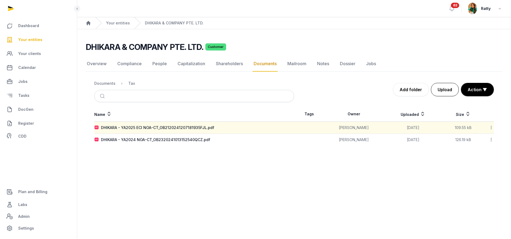
click at [444, 88] on button "Upload" at bounding box center [445, 89] width 28 height 13
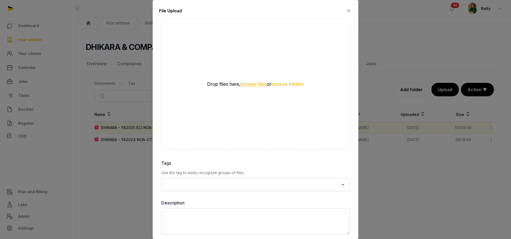
click at [253, 83] on button "browse files" at bounding box center [253, 84] width 26 height 5
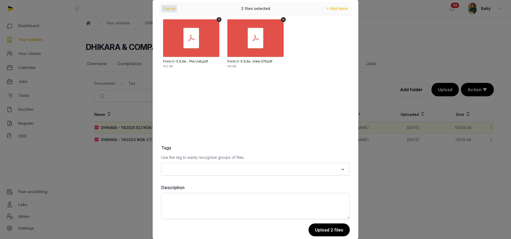
scroll to position [23, 0]
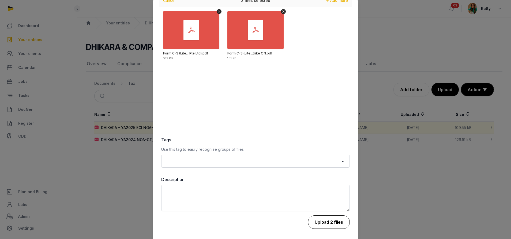
click at [318, 221] on button "Upload 2 files" at bounding box center [329, 221] width 42 height 13
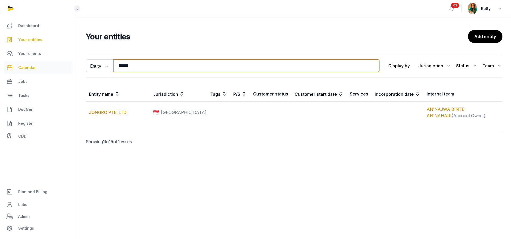
drag, startPoint x: 136, startPoint y: 64, endPoint x: 5, endPoint y: 62, distance: 131.5
click at [14, 63] on div "Dashboard Your entities Your clients Calendar Jobs Tasks DocGen Register CDD Pl…" at bounding box center [255, 119] width 511 height 239
type input "******"
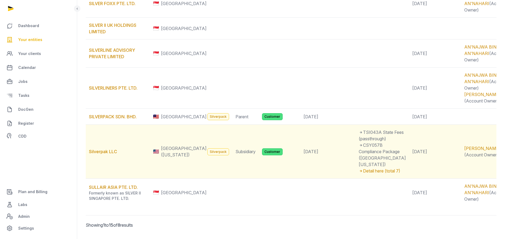
scroll to position [142, 0]
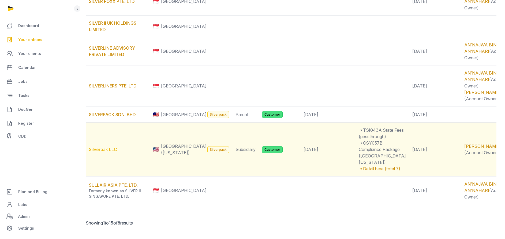
click at [101, 146] on link "Silverpak LLC" at bounding box center [103, 148] width 28 height 5
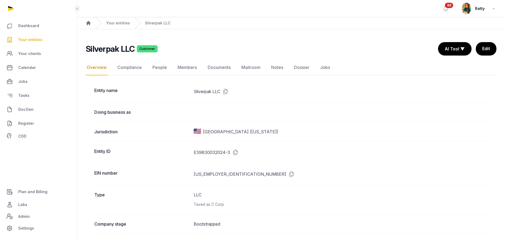
click at [214, 66] on link "Documents" at bounding box center [218, 68] width 25 height 16
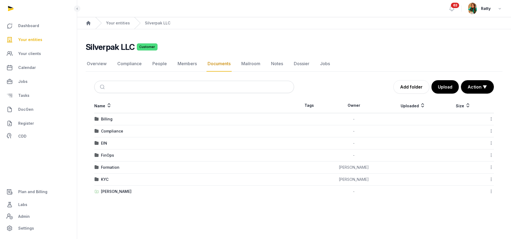
click at [108, 157] on div "FinOps" at bounding box center [107, 154] width 13 height 5
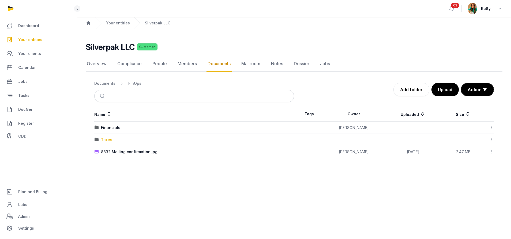
click at [105, 139] on div "Taxes" at bounding box center [106, 139] width 11 height 5
click at [108, 128] on div "2024" at bounding box center [106, 127] width 10 height 5
click at [108, 128] on div "US Extension.pdf" at bounding box center [117, 127] width 32 height 5
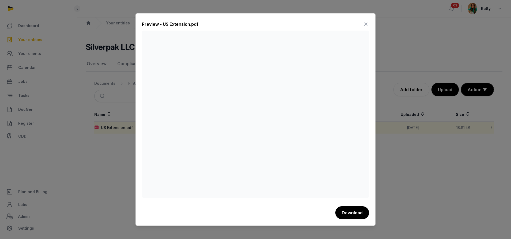
click at [367, 24] on icon at bounding box center [365, 24] width 6 height 9
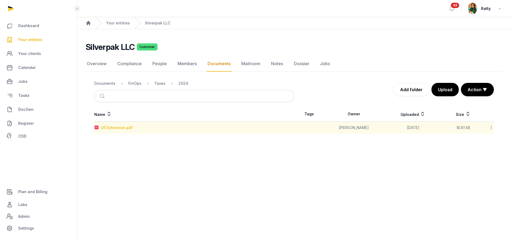
click at [116, 129] on div "US Extension.pdf" at bounding box center [117, 127] width 32 height 5
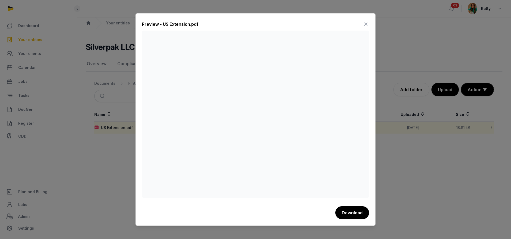
click at [365, 24] on icon at bounding box center [365, 24] width 6 height 9
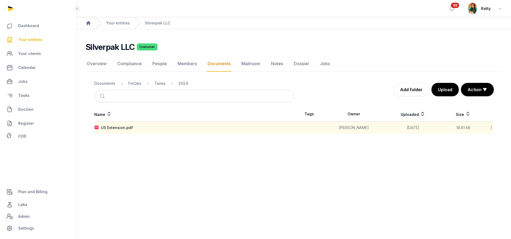
click at [32, 41] on span "Your entities" at bounding box center [30, 39] width 24 height 6
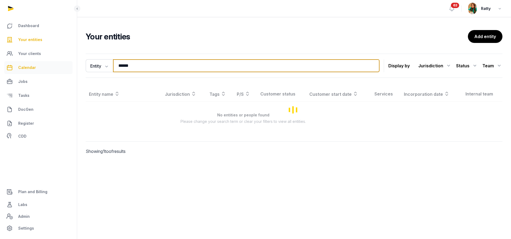
drag, startPoint x: 138, startPoint y: 63, endPoint x: 47, endPoint y: 66, distance: 91.3
click at [48, 66] on div "Dashboard Your entities Your clients Calendar Jobs Tasks DocGen Register CDD Pl…" at bounding box center [255, 119] width 511 height 239
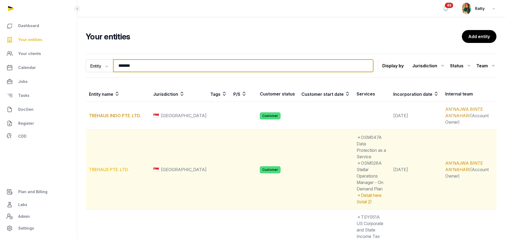
type input "*******"
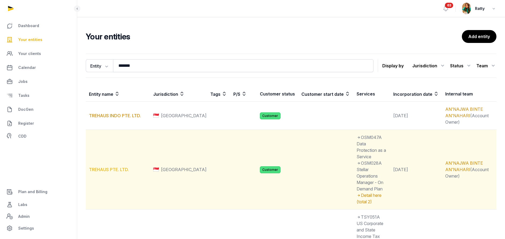
click at [112, 167] on link "TREHAUS PTE. LTD." at bounding box center [109, 169] width 40 height 5
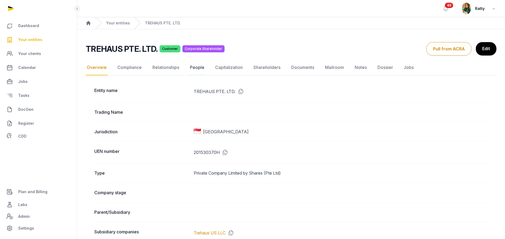
click at [199, 69] on link "People" at bounding box center [197, 68] width 17 height 16
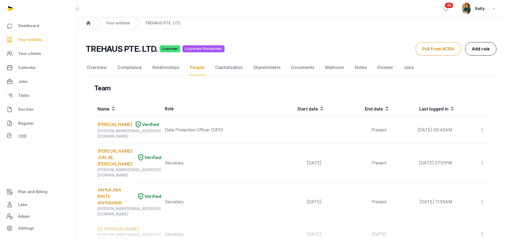
click at [478, 47] on link "Add role" at bounding box center [480, 48] width 31 height 13
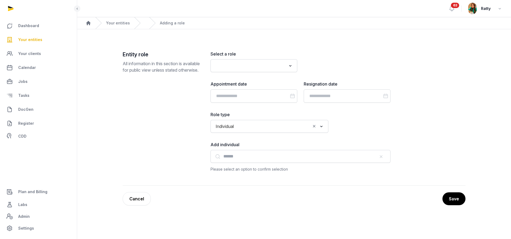
click at [278, 64] on input "Search for option" at bounding box center [250, 65] width 73 height 7
click at [248, 76] on li "Director" at bounding box center [254, 77] width 86 height 8
type input "****"
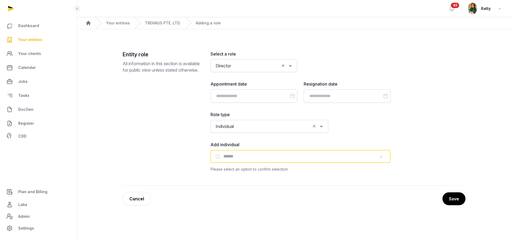
click at [226, 157] on input "text" at bounding box center [300, 156] width 180 height 13
paste input "**********"
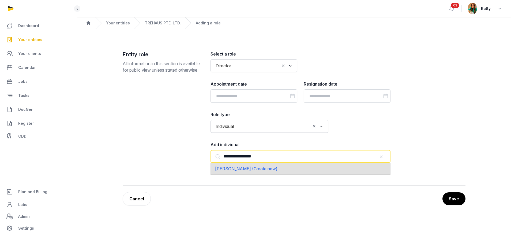
click at [240, 169] on span "Lin Junlin, Nigel (Create new)" at bounding box center [246, 168] width 62 height 5
type input "**********"
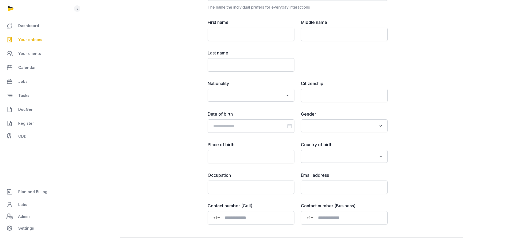
scroll to position [266, 0]
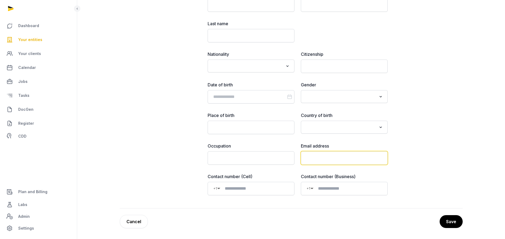
click at [322, 158] on input "email" at bounding box center [344, 157] width 87 height 13
paste input "**********"
type input "**********"
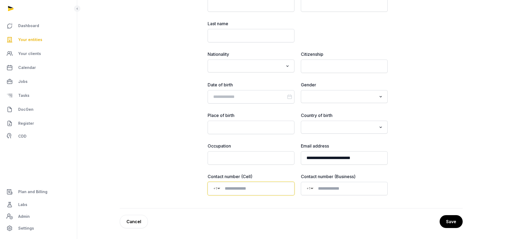
click at [254, 187] on input at bounding box center [254, 188] width 68 height 6
paste input "**********"
type input "**********"
click at [444, 217] on button "Save" at bounding box center [451, 220] width 24 height 13
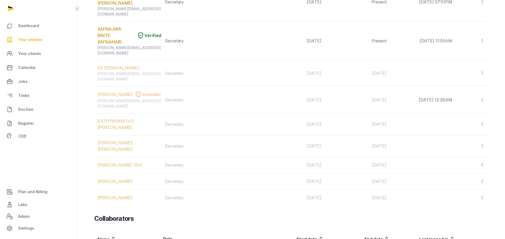
scroll to position [361, 0]
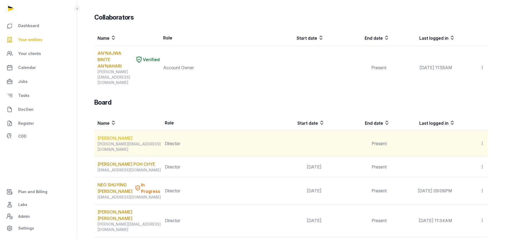
click at [117, 135] on link "Lin Junlin, Nigel" at bounding box center [114, 138] width 35 height 6
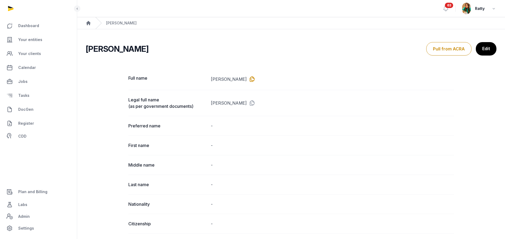
click at [247, 75] on icon at bounding box center [251, 79] width 9 height 9
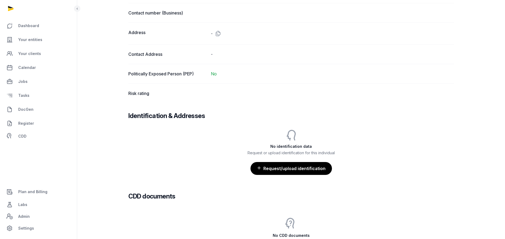
scroll to position [361, 0]
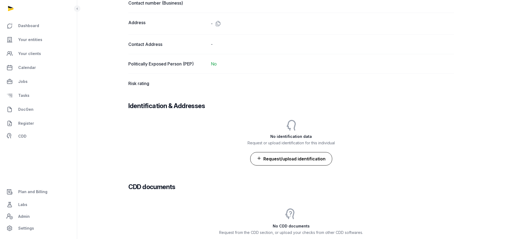
click at [307, 155] on button "Request/upload identification" at bounding box center [291, 158] width 82 height 13
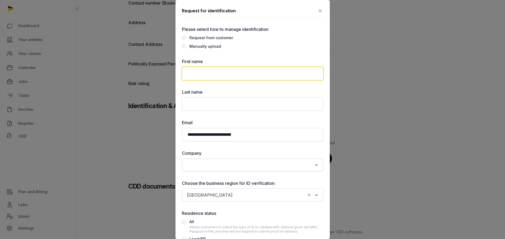
click at [205, 73] on input "text" at bounding box center [252, 73] width 141 height 13
paste input "**********"
type input "**********"
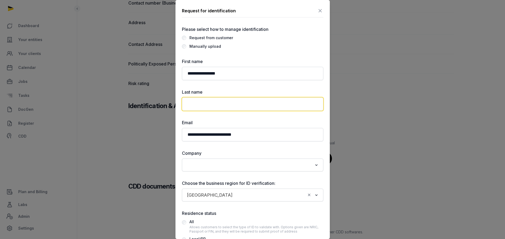
click at [205, 101] on input "text" at bounding box center [252, 103] width 141 height 13
type input "***"
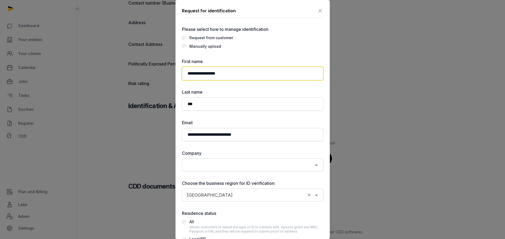
drag, startPoint x: 194, startPoint y: 73, endPoint x: 142, endPoint y: 81, distance: 52.1
type input "**********"
click at [204, 169] on div "Loading..." at bounding box center [252, 165] width 136 height 10
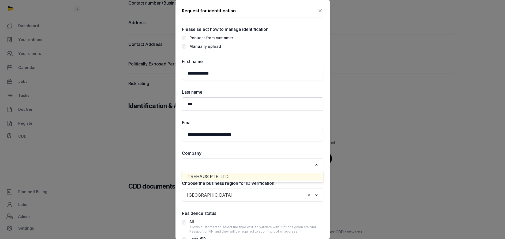
click at [206, 177] on li "TREHAUS PTE. LTD." at bounding box center [252, 176] width 141 height 8
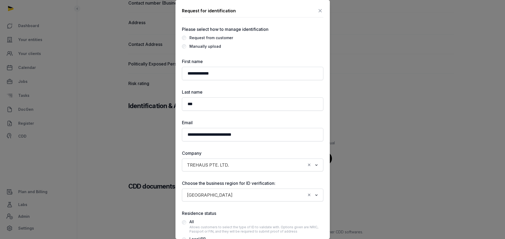
scroll to position [65, 0]
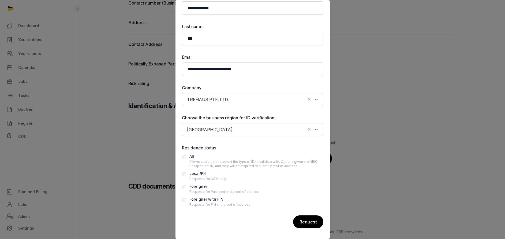
click at [204, 175] on div "Local/PR" at bounding box center [207, 173] width 37 height 6
click at [206, 162] on div "Allows customers to select the type of ID to validate with. Options given are N…" at bounding box center [256, 163] width 134 height 9
click at [201, 175] on div "Local/PR" at bounding box center [207, 173] width 37 height 6
click at [299, 217] on div "Request" at bounding box center [307, 221] width 31 height 13
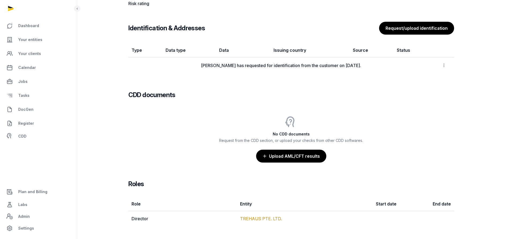
scroll to position [441, 0]
